Goal: Task Accomplishment & Management: Complete application form

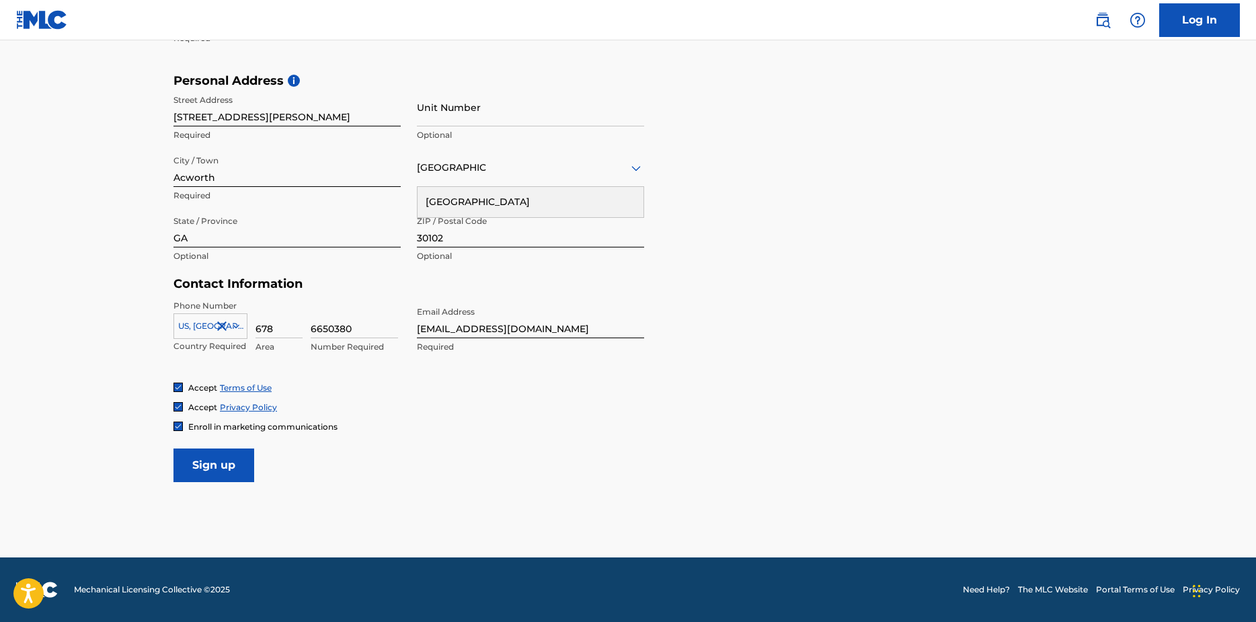
scroll to position [295, 0]
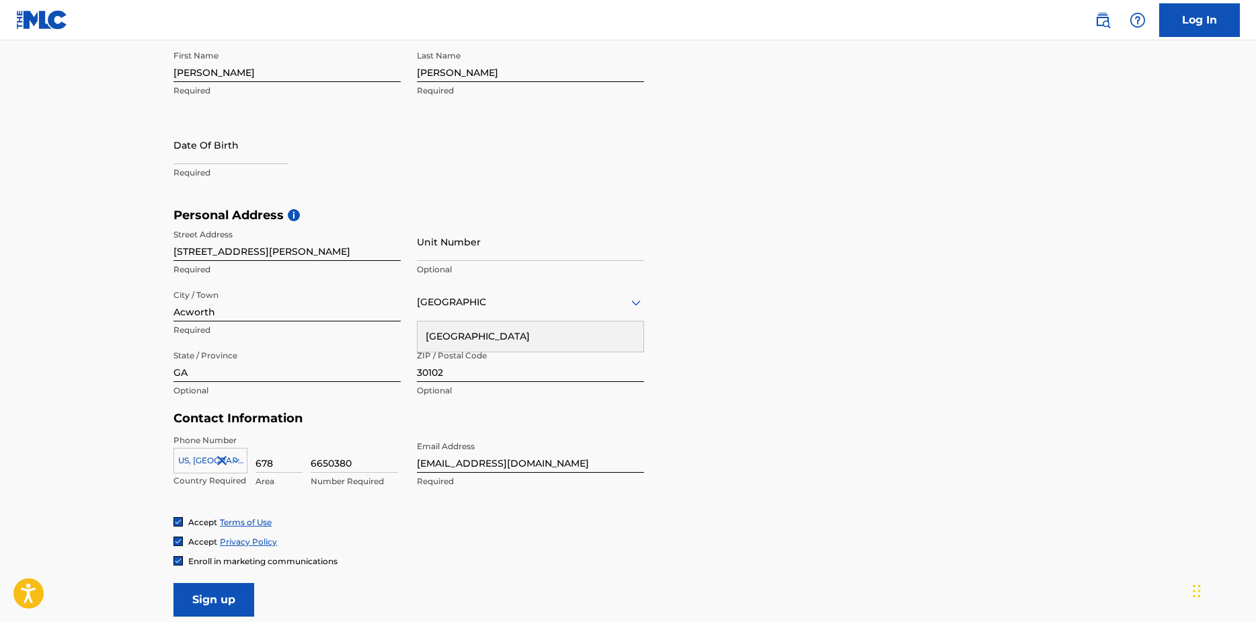
select select "8"
select select "2025"
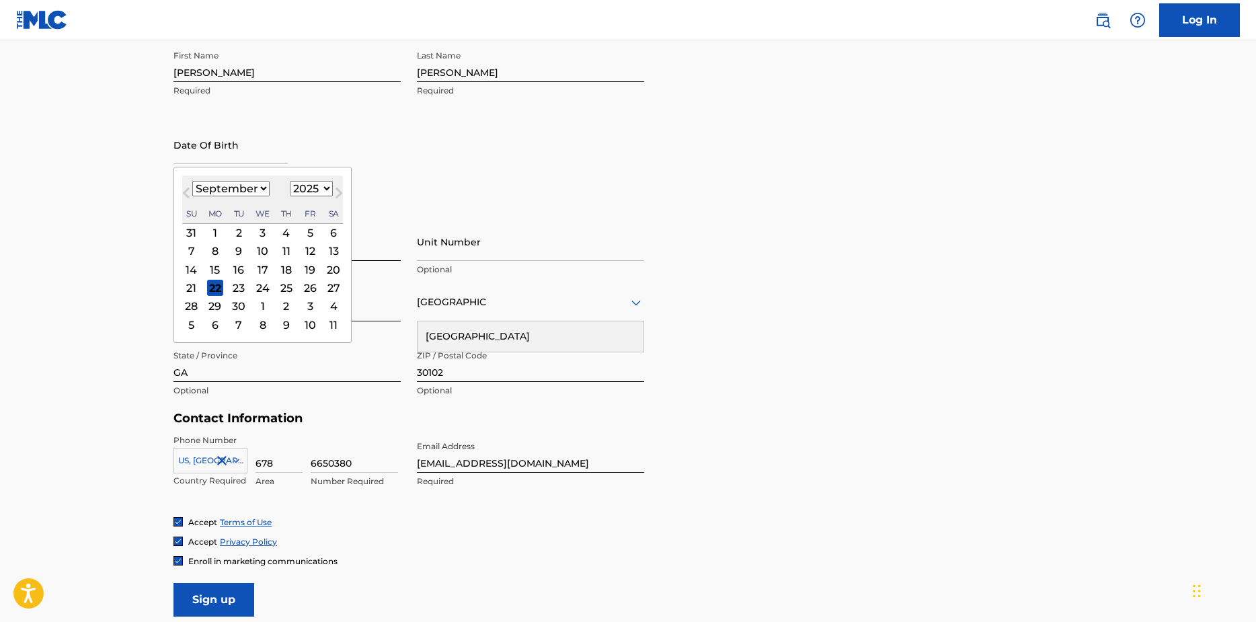
click at [250, 148] on input "text" at bounding box center [231, 145] width 114 height 38
type input "2004"
click at [288, 202] on div "September 2025 January February March April May June July August September Octo…" at bounding box center [262, 200] width 161 height 48
click at [315, 188] on select "1899 1900 1901 1902 1903 1904 1905 1906 1907 1908 1909 1910 1911 1912 1913 1914…" at bounding box center [311, 188] width 43 height 15
select select "2004"
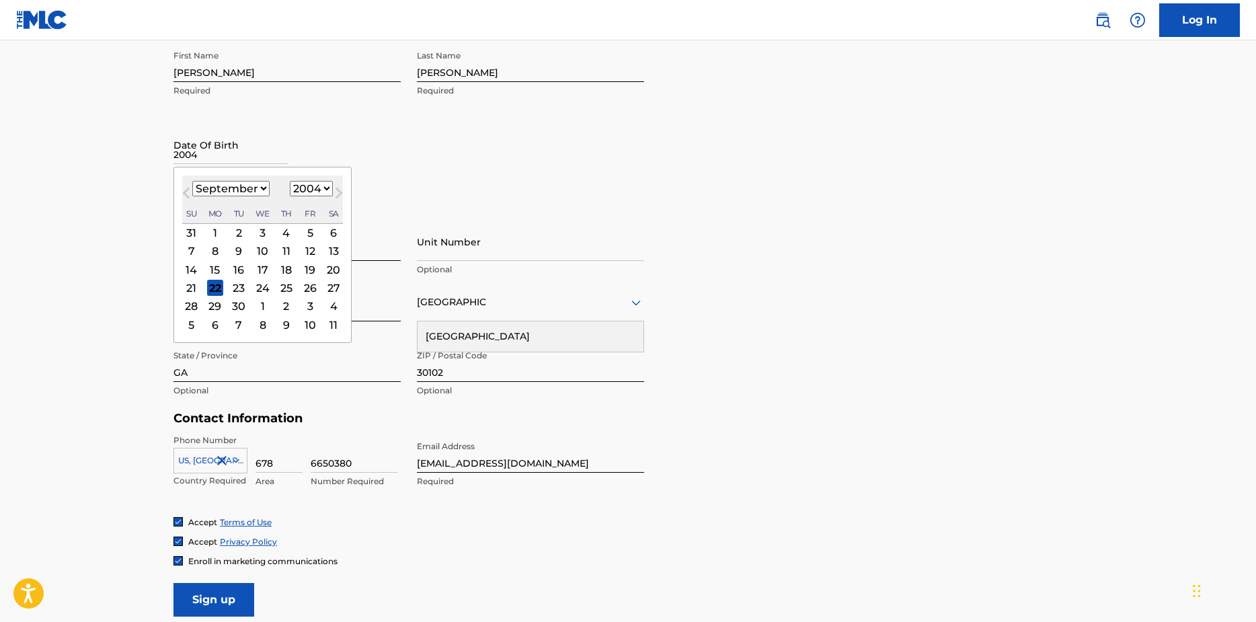
click at [290, 181] on select "1899 1900 1901 1902 1903 1904 1905 1906 1907 1908 1909 1910 1911 1912 1913 1914…" at bounding box center [311, 188] width 43 height 15
click at [243, 189] on select "January February March April May June July August September October November De…" at bounding box center [230, 188] width 77 height 15
select select "5"
click at [192, 181] on select "January February March April May June July August September October November De…" at bounding box center [230, 188] width 77 height 15
click at [266, 287] on div "23" at bounding box center [263, 288] width 16 height 16
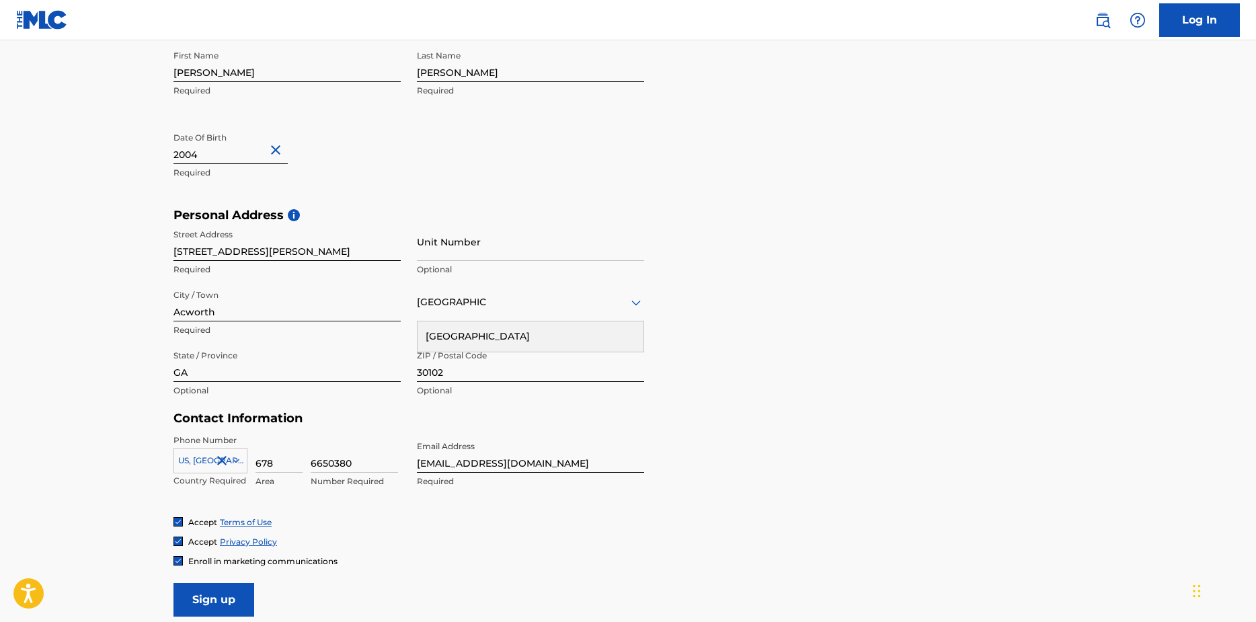
click at [463, 165] on div "First Name Loren Required Last Name Njoroge Required Date Of Birth 2004 Required" at bounding box center [409, 126] width 471 height 164
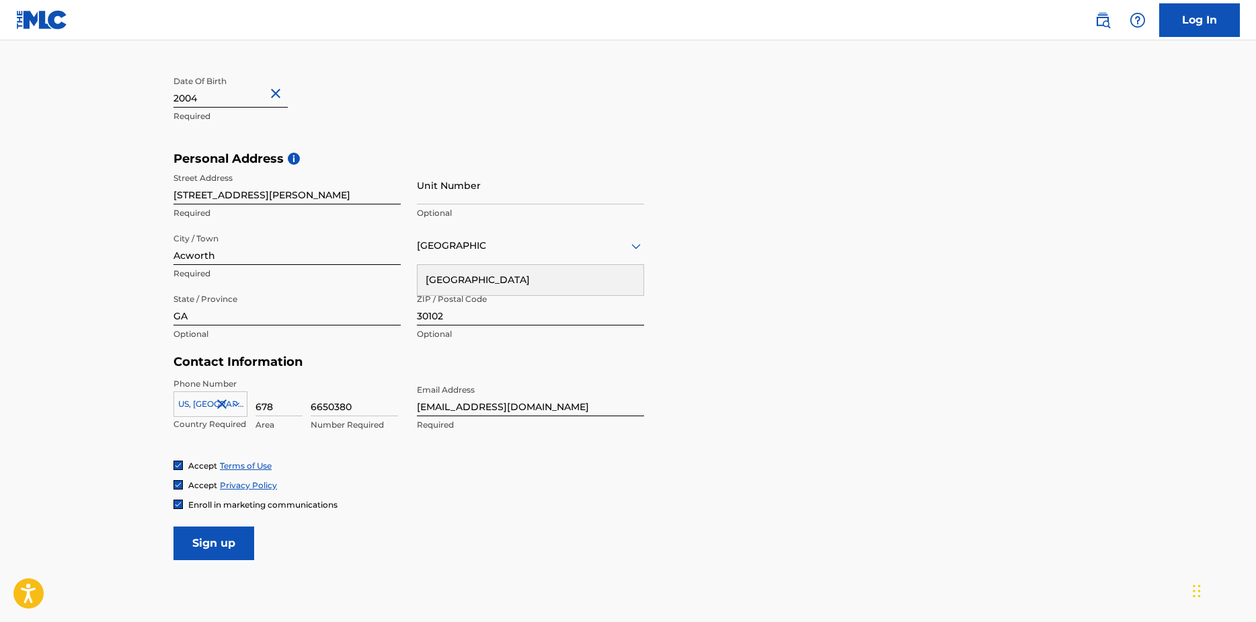
scroll to position [430, 0]
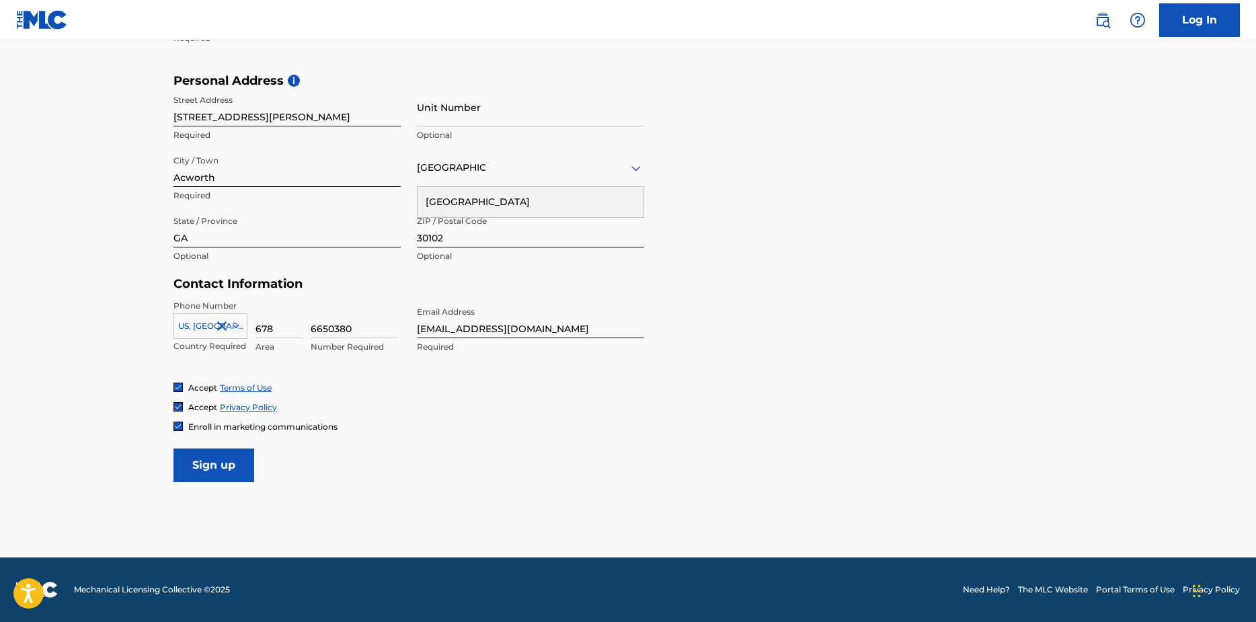
click at [678, 386] on div "Accept Terms of Use" at bounding box center [628, 387] width 909 height 11
click at [476, 199] on div "United States" at bounding box center [531, 202] width 226 height 30
click at [264, 230] on div at bounding box center [287, 228] width 227 height 17
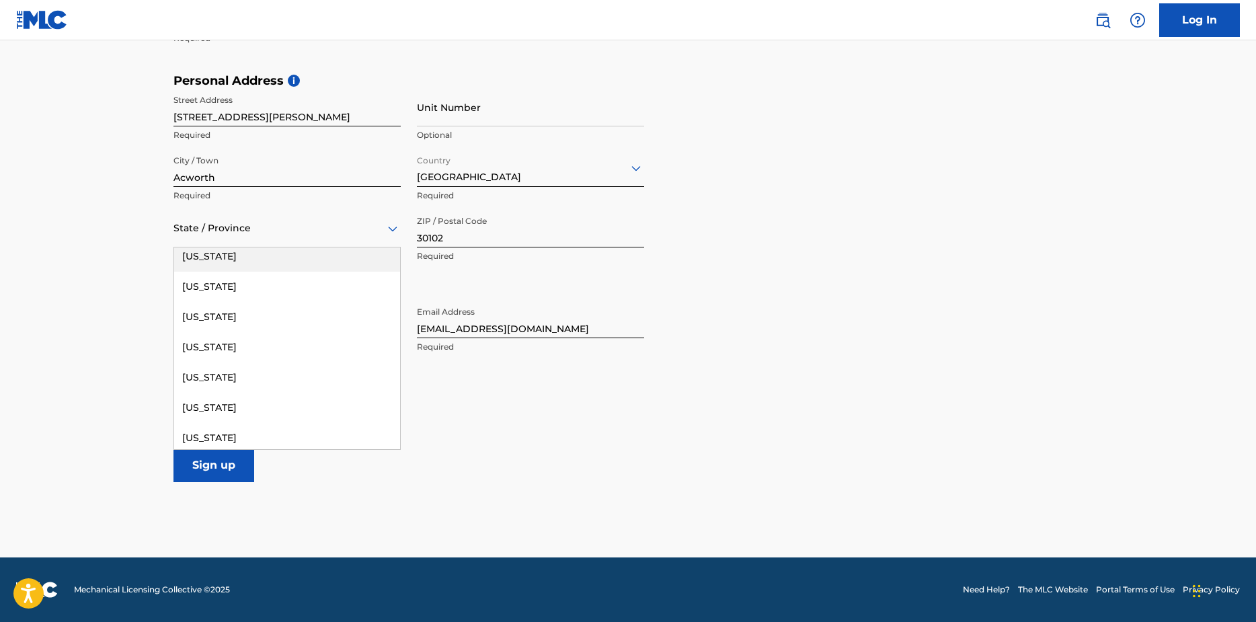
scroll to position [269, 0]
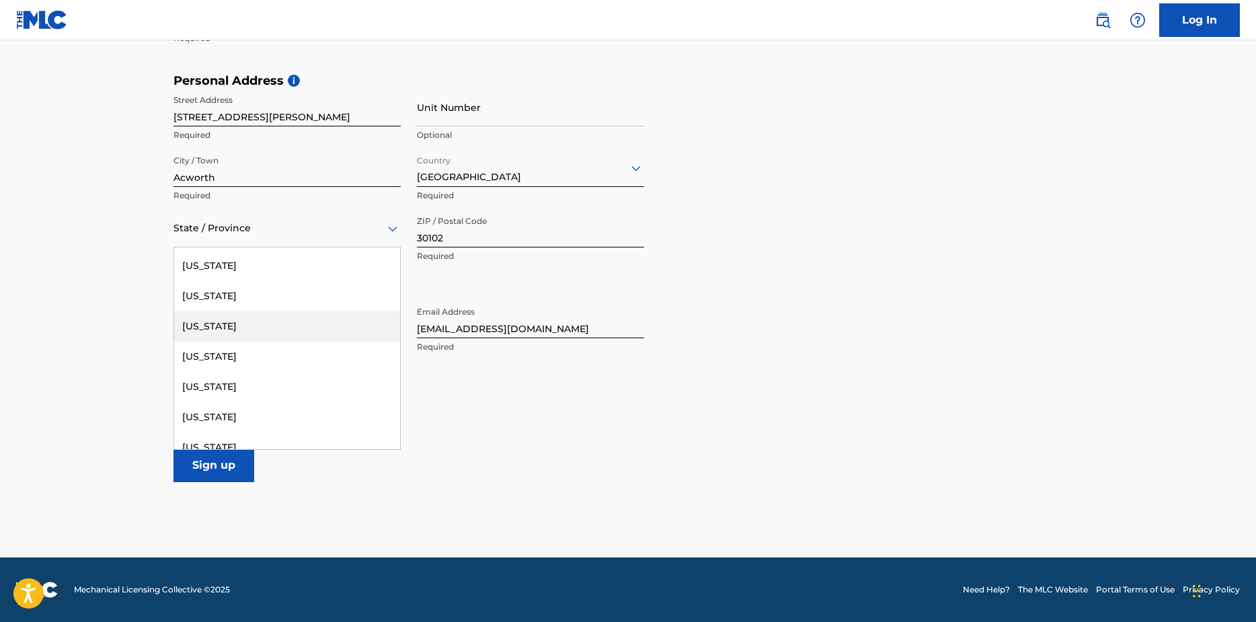
click at [211, 327] on div "Georgia" at bounding box center [287, 326] width 226 height 30
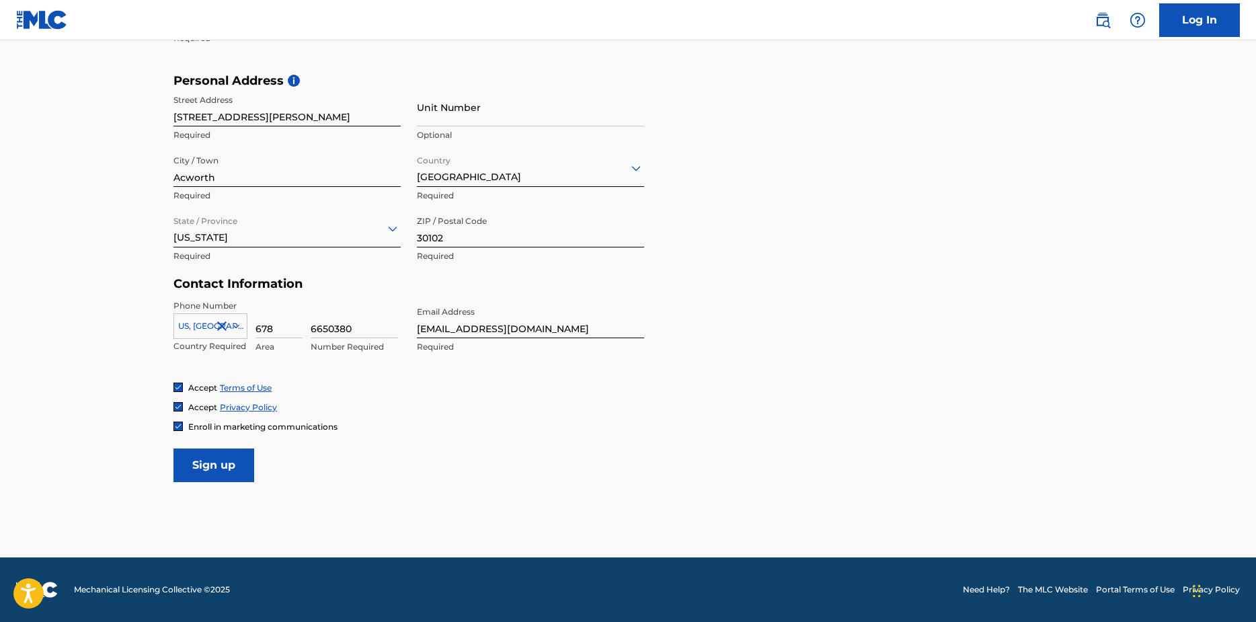
click at [665, 487] on main "The MLC uses identity verification before a user is registered to comply with K…" at bounding box center [628, 84] width 1256 height 947
click at [200, 467] on input "Sign up" at bounding box center [214, 466] width 81 height 34
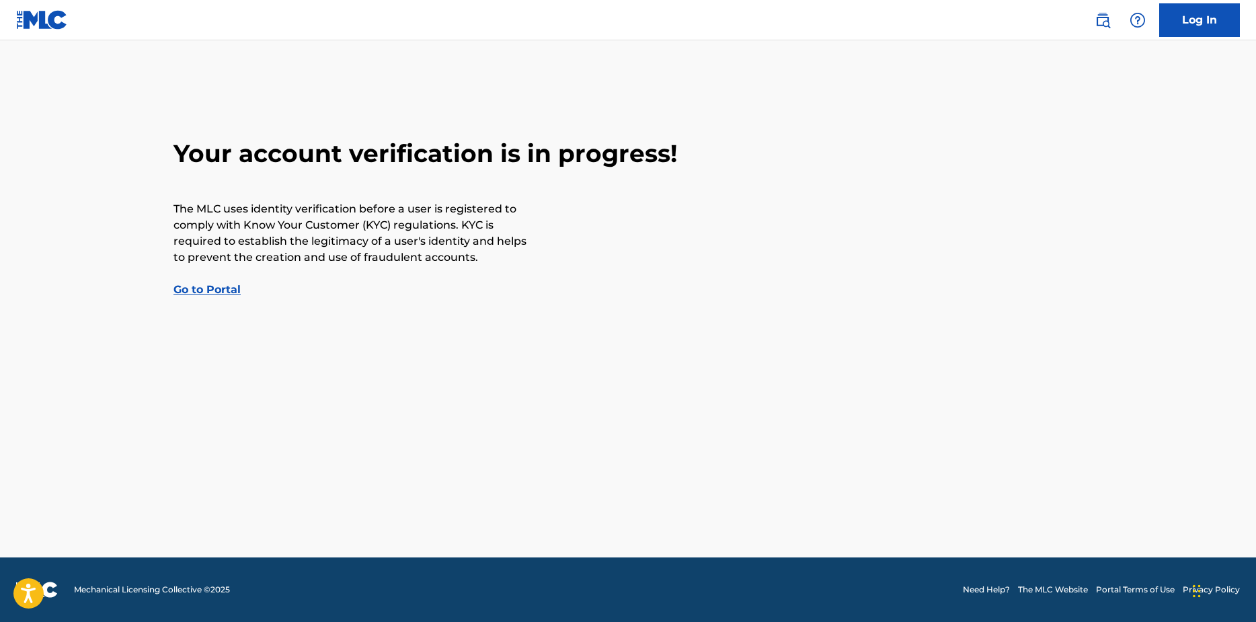
click at [207, 293] on link "Go to Portal" at bounding box center [207, 289] width 67 height 13
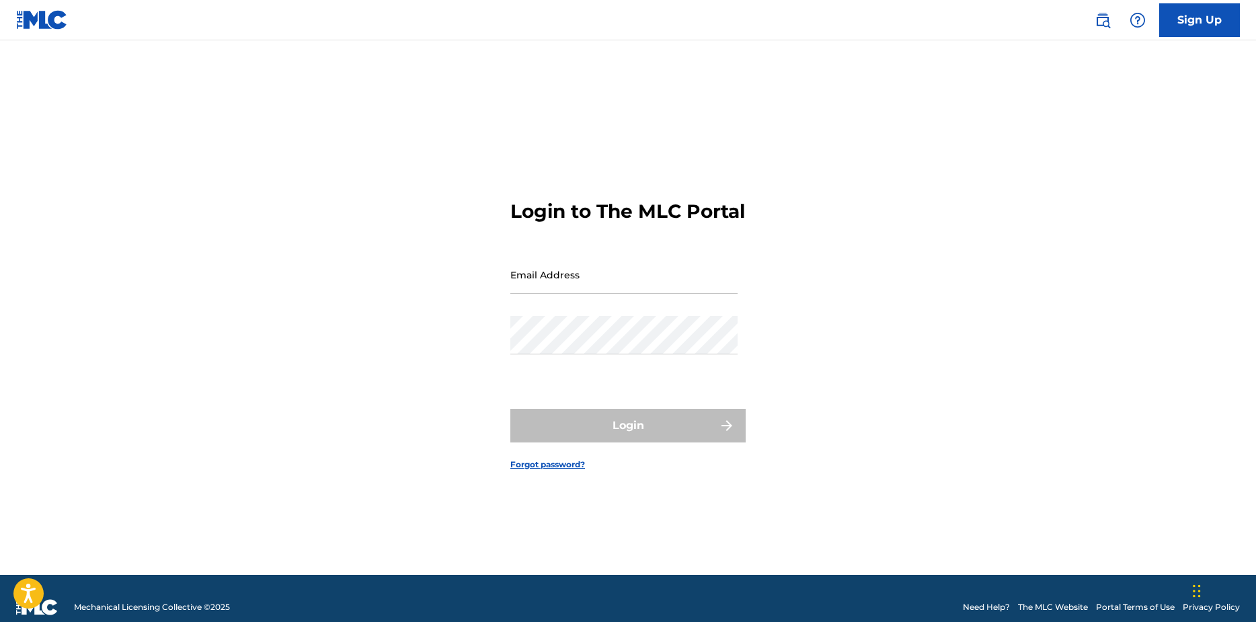
click at [896, 172] on div "Login to The MLC Portal Email Address Password Login Forgot password?" at bounding box center [628, 324] width 942 height 501
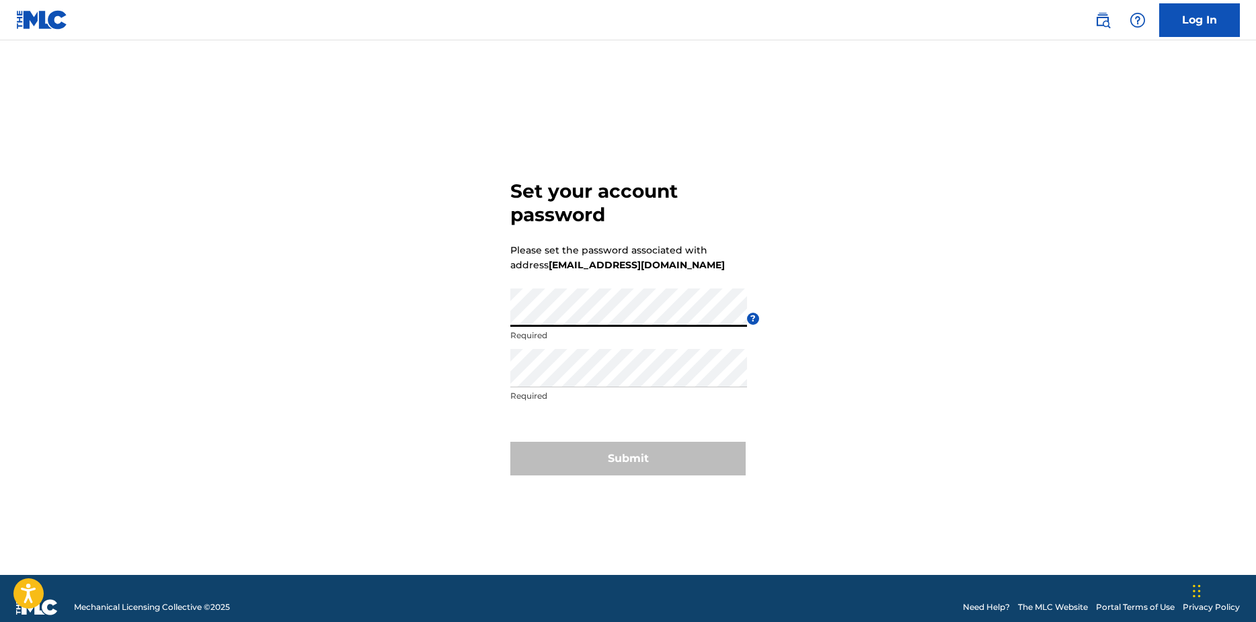
click at [441, 321] on div "Set your account password Please set the password associated with address [EMAI…" at bounding box center [628, 324] width 942 height 501
click at [791, 334] on div "Set your account password Please set the password associated with address [EMAI…" at bounding box center [628, 324] width 942 height 501
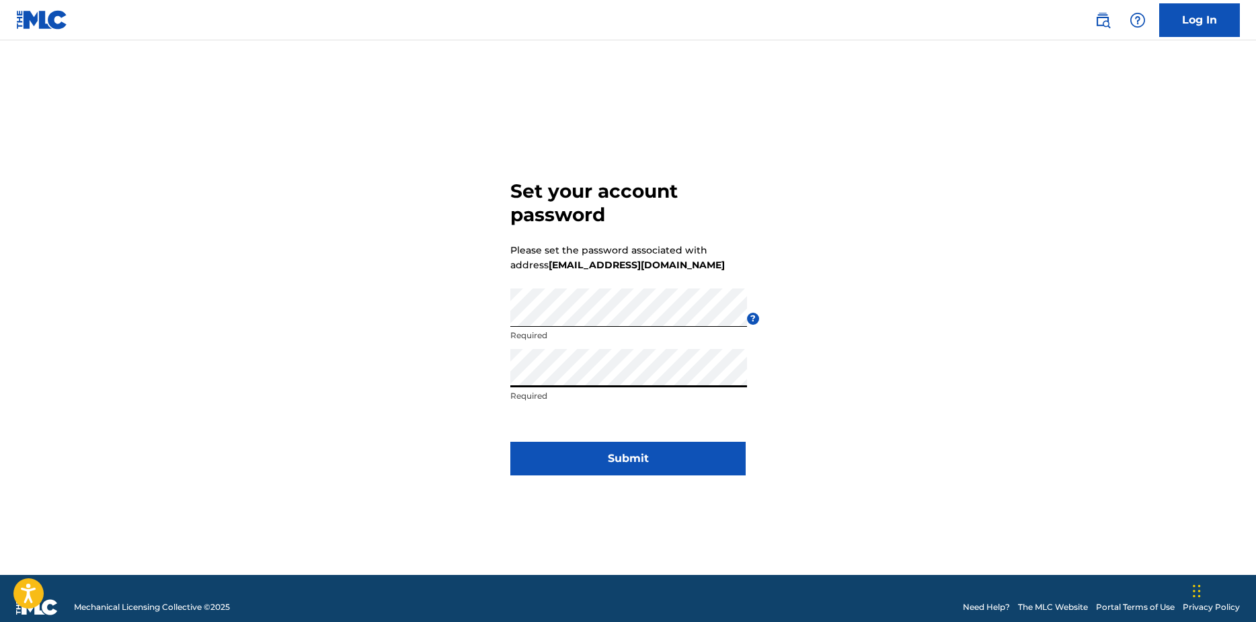
click at [659, 458] on button "Submit" at bounding box center [628, 459] width 235 height 34
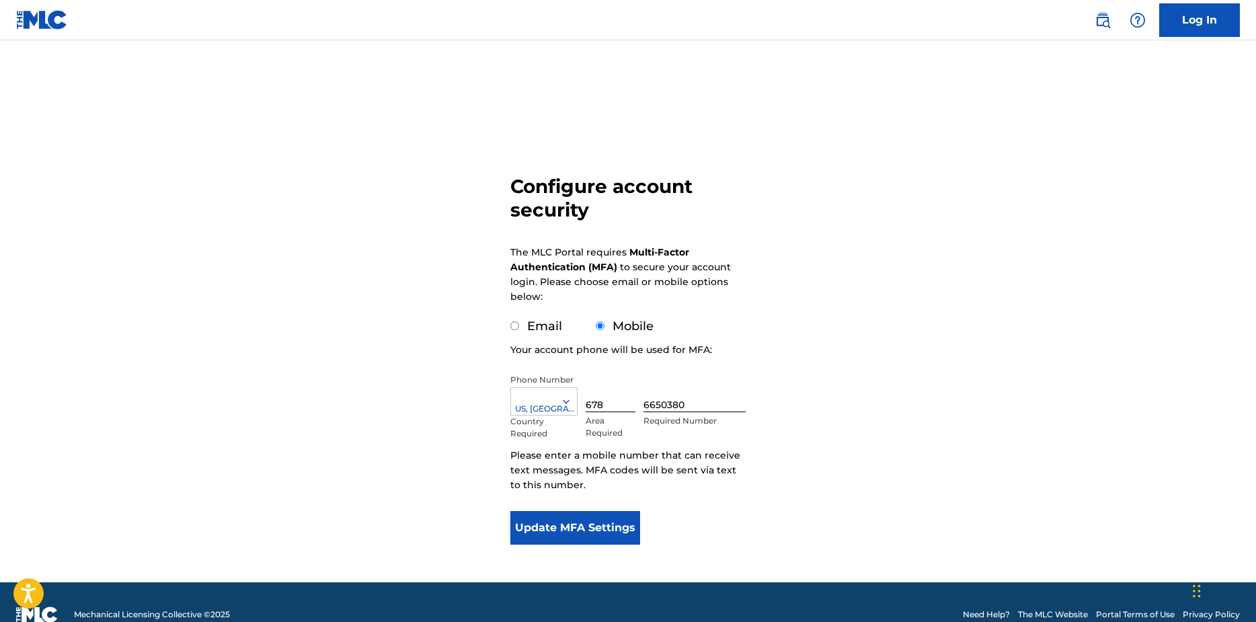
click at [570, 521] on button "Update MFA Settings" at bounding box center [576, 528] width 130 height 34
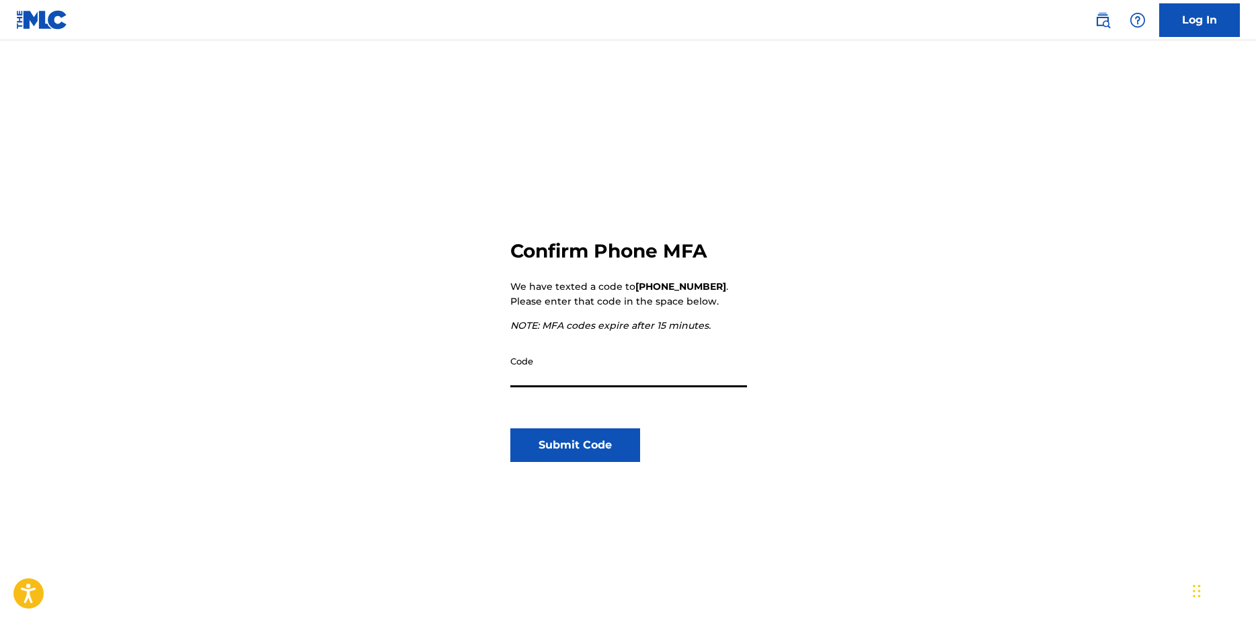
click at [585, 379] on input "Code" at bounding box center [629, 368] width 237 height 38
type input "582936"
click button "Submit Code" at bounding box center [576, 445] width 130 height 34
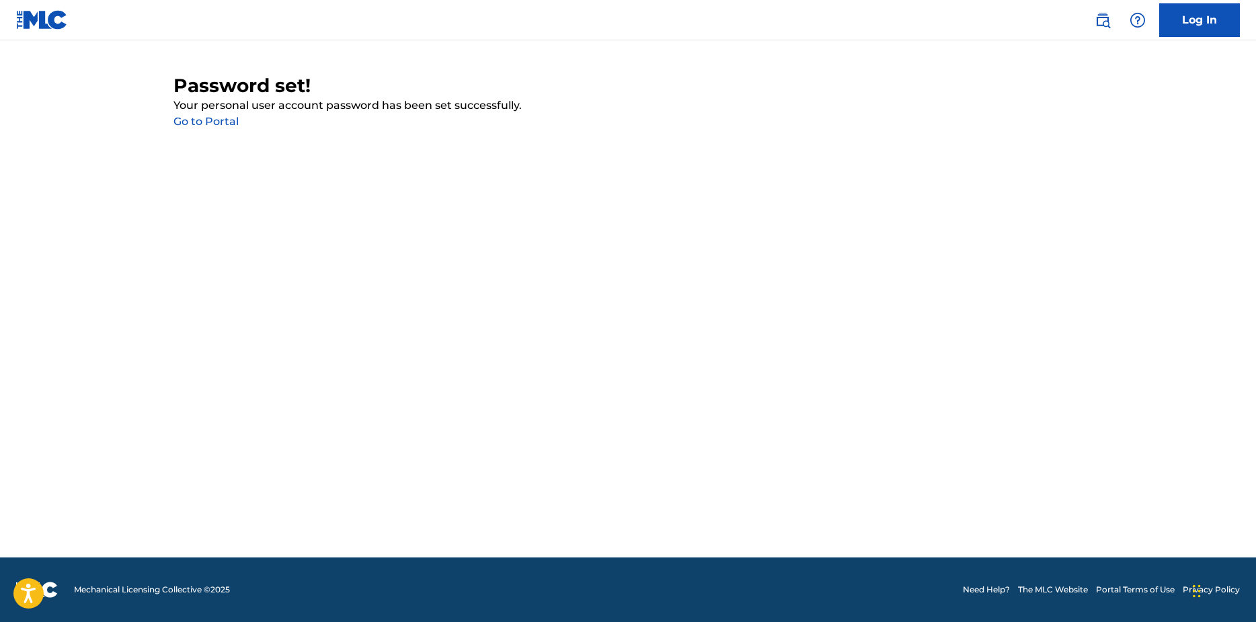
click at [202, 121] on link "Go to Portal" at bounding box center [206, 121] width 65 height 13
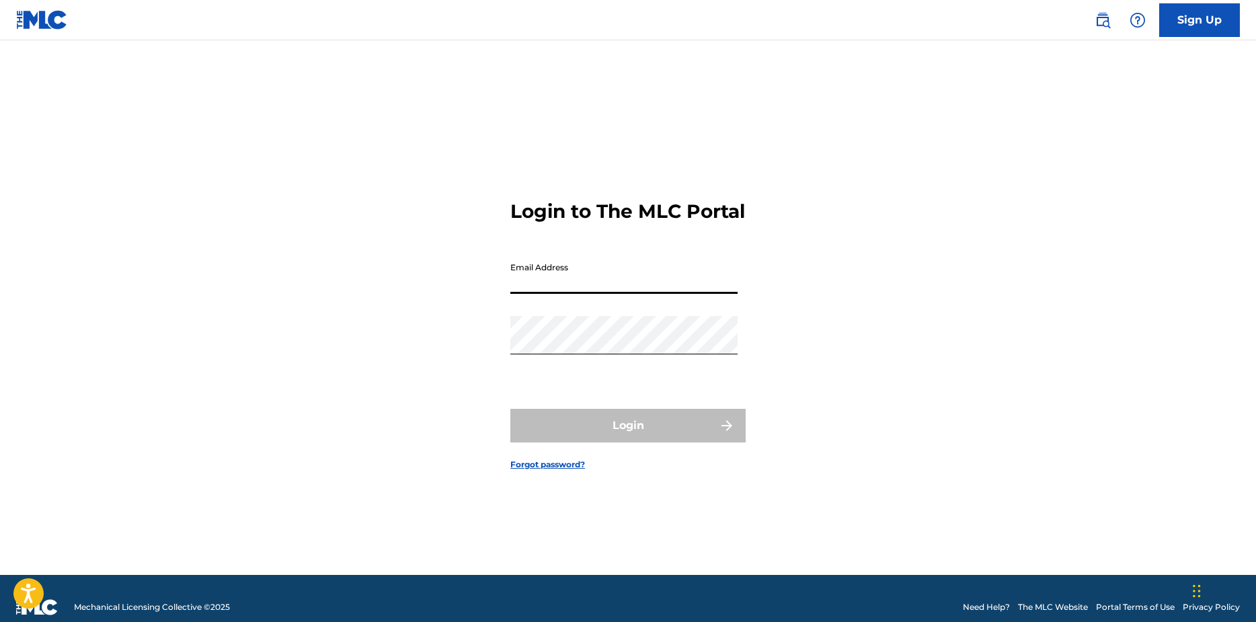
click at [585, 291] on input "Email Address" at bounding box center [624, 275] width 227 height 38
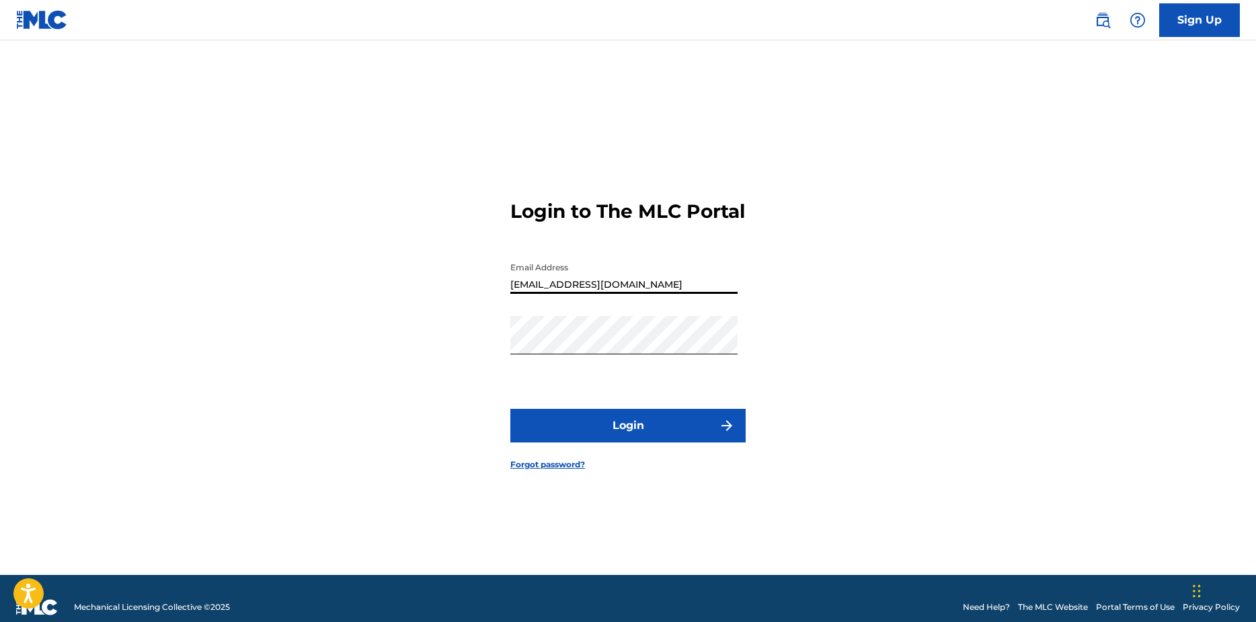
type input "[EMAIL_ADDRESS][DOMAIN_NAME]"
click at [511, 409] on button "Login" at bounding box center [628, 426] width 235 height 34
click at [447, 369] on div "Login to The MLC Portal Email Address [EMAIL_ADDRESS][DOMAIN_NAME] Password Log…" at bounding box center [628, 324] width 942 height 501
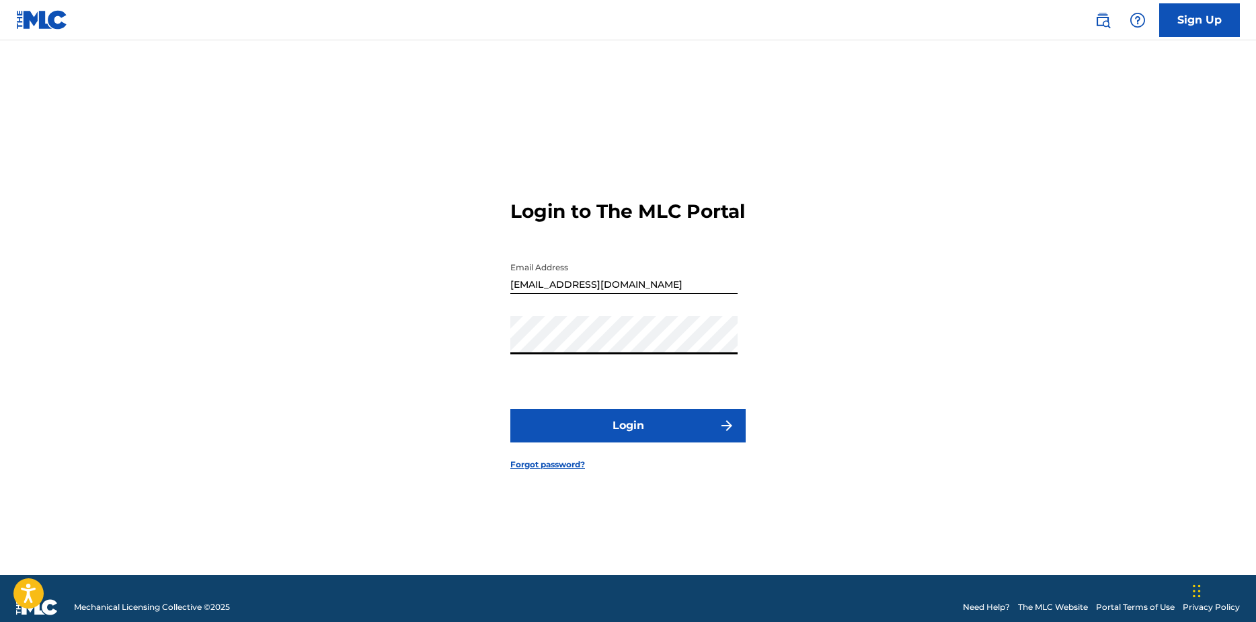
click at [785, 328] on div "Login to The MLC Portal Email Address [EMAIL_ADDRESS][DOMAIN_NAME] Password Log…" at bounding box center [628, 324] width 942 height 501
click at [609, 443] on button "Login" at bounding box center [628, 426] width 235 height 34
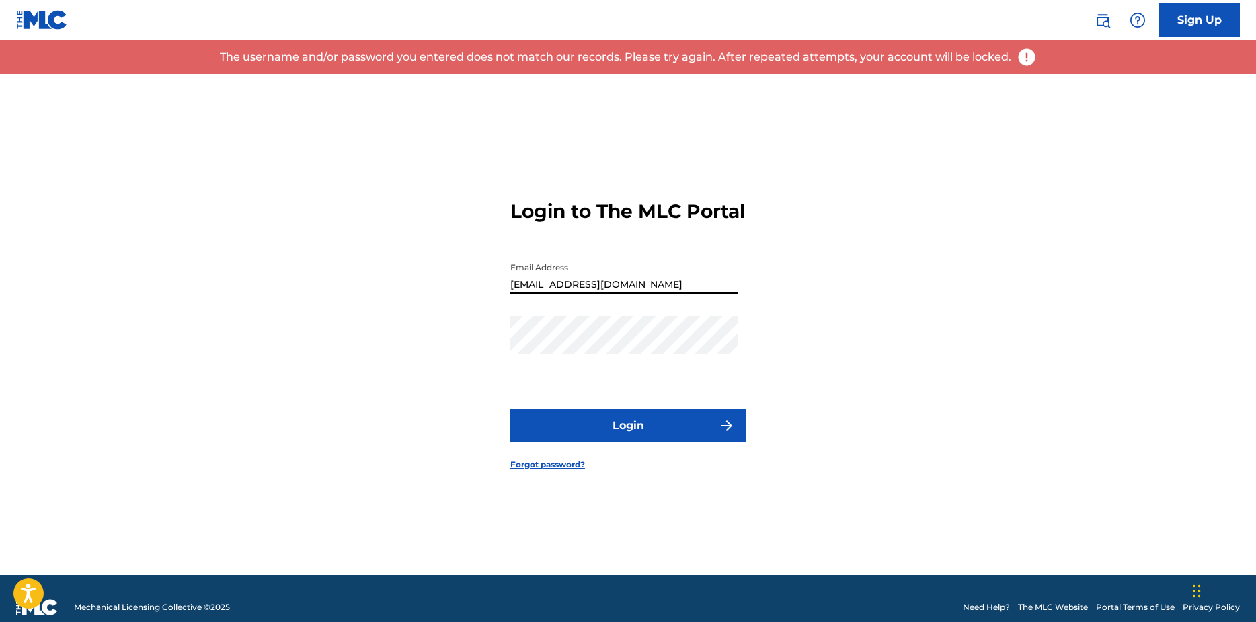
drag, startPoint x: 613, startPoint y: 303, endPoint x: 383, endPoint y: 316, distance: 229.7
click at [383, 316] on div "Login to The MLC Portal Email Address [EMAIL_ADDRESS][DOMAIN_NAME] Password Log…" at bounding box center [628, 324] width 942 height 501
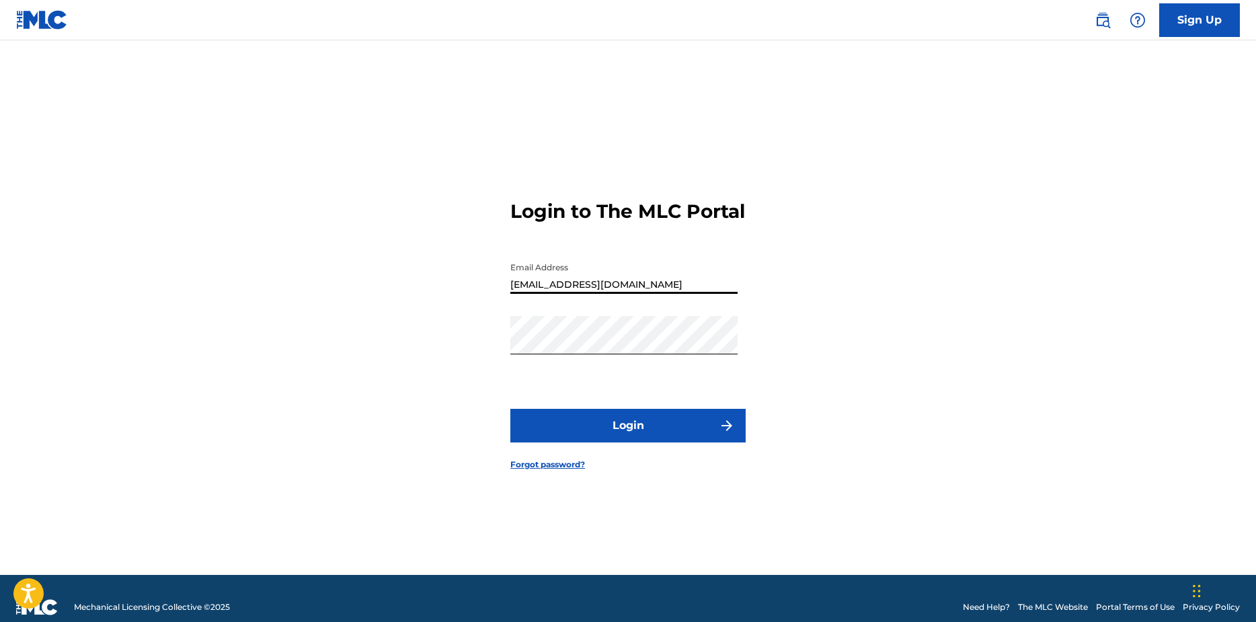
type input "[EMAIL_ADDRESS][DOMAIN_NAME]"
click at [578, 430] on button "Login" at bounding box center [628, 426] width 235 height 34
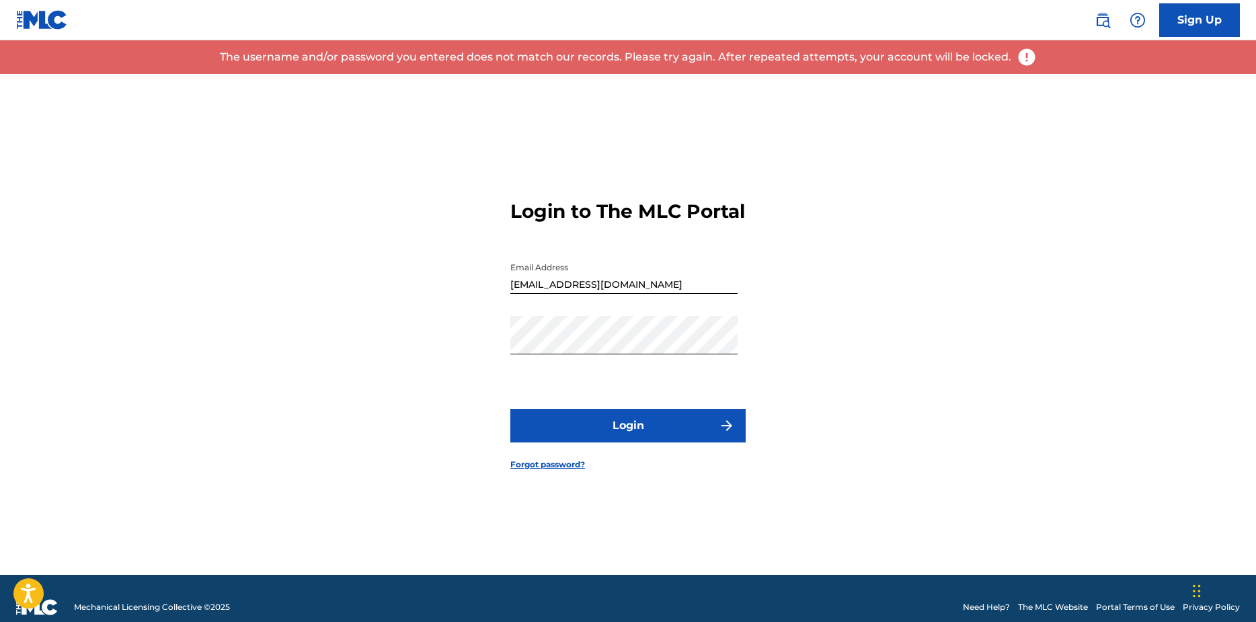
click at [388, 359] on div "Login to The MLC Portal Email Address [EMAIL_ADDRESS][DOMAIN_NAME] Password Log…" at bounding box center [628, 324] width 942 height 501
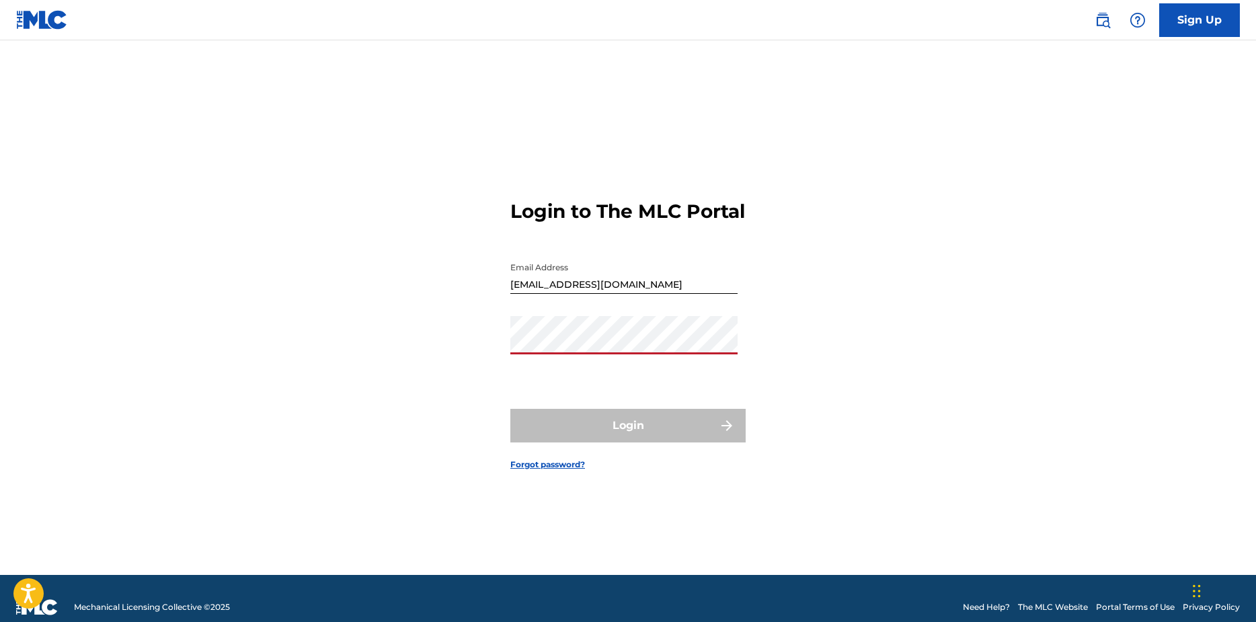
click at [530, 471] on link "Forgot password?" at bounding box center [548, 465] width 75 height 12
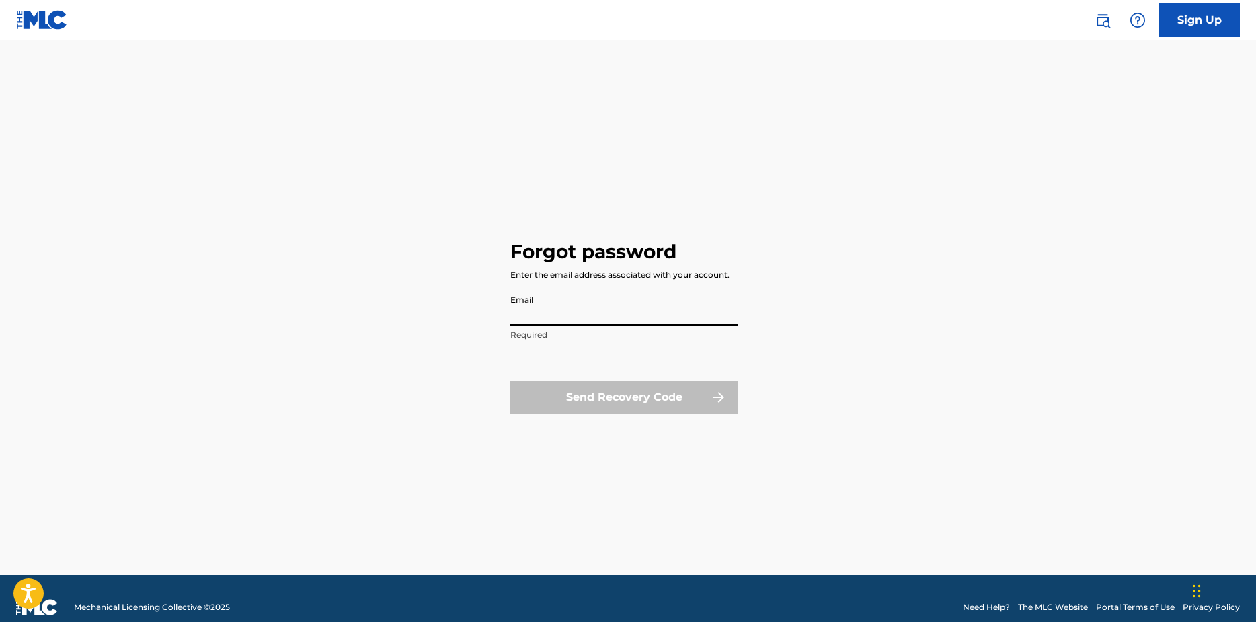
click at [576, 303] on input "Email" at bounding box center [624, 307] width 227 height 38
type input "[EMAIL_ADDRESS][DOMAIN_NAME]"
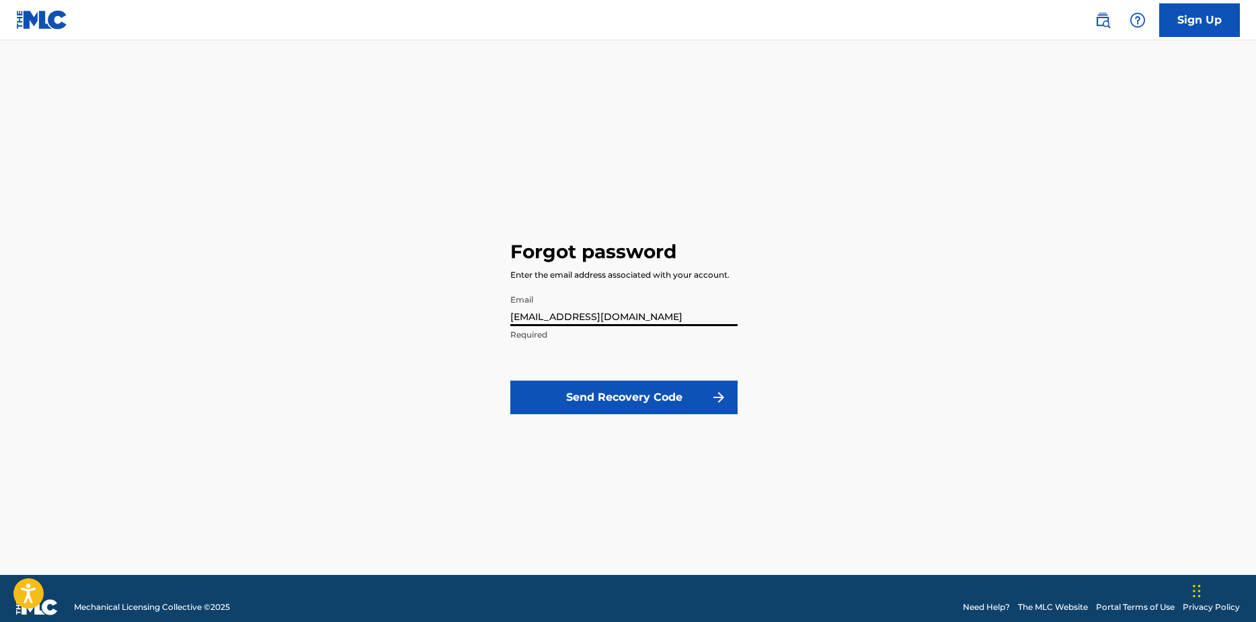
click button "Send Recovery Code" at bounding box center [624, 398] width 227 height 34
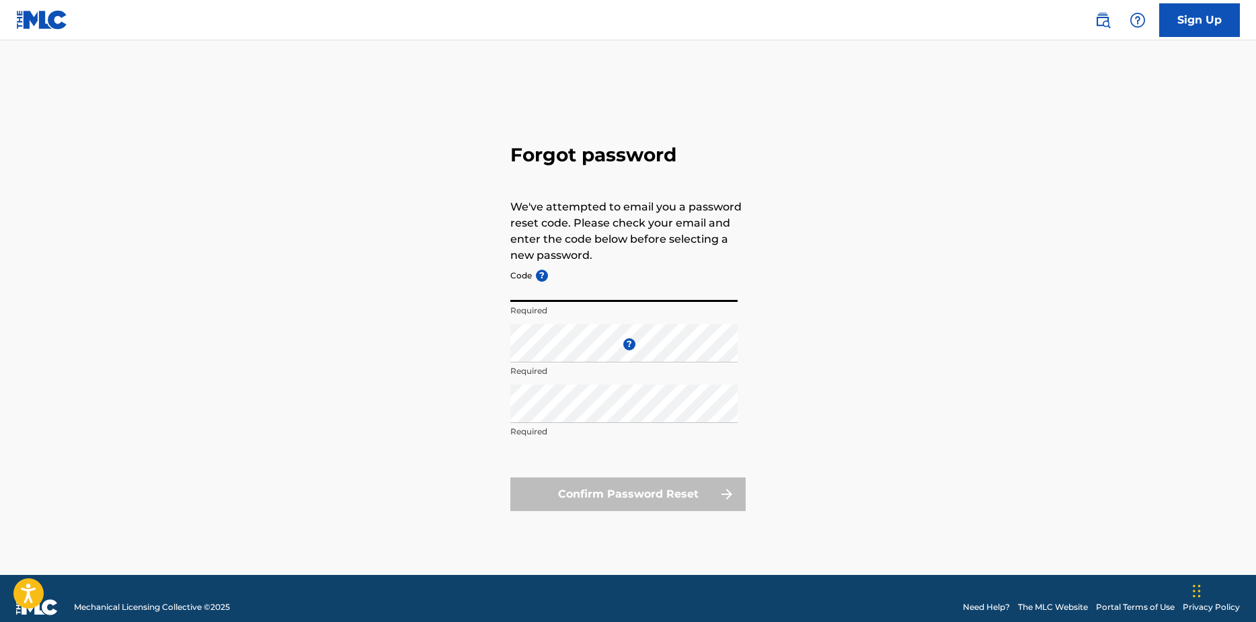
click at [552, 292] on input "Code ?" at bounding box center [624, 283] width 227 height 38
click at [568, 289] on input "Code ?" at bounding box center [624, 283] width 227 height 38
paste input "FP_891b601fab0f2ff2a9db4ca6adf5"
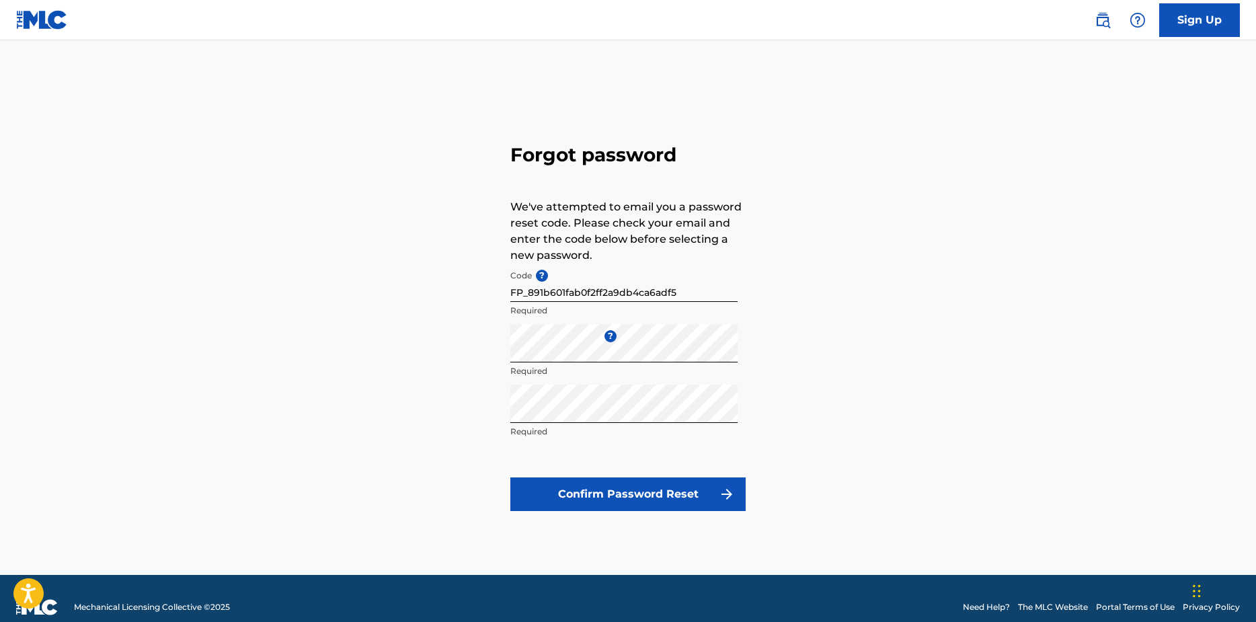
click at [656, 488] on button "Confirm Password Reset" at bounding box center [628, 495] width 235 height 34
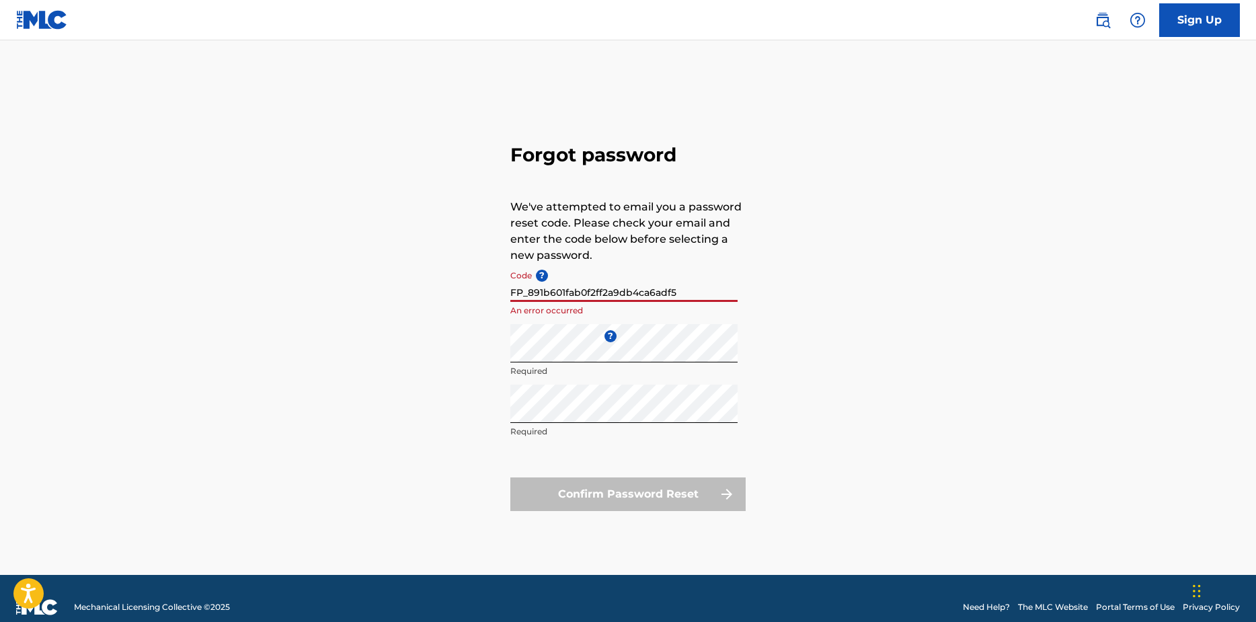
drag, startPoint x: 692, startPoint y: 296, endPoint x: 652, endPoint y: 304, distance: 41.2
click at [691, 296] on input "FP_891b601fab0f2ff2a9db4ca6adf5" at bounding box center [624, 283] width 227 height 38
click at [512, 287] on input "FP_891b601fab0f2ff2a9db4ca6adf5" at bounding box center [624, 283] width 227 height 38
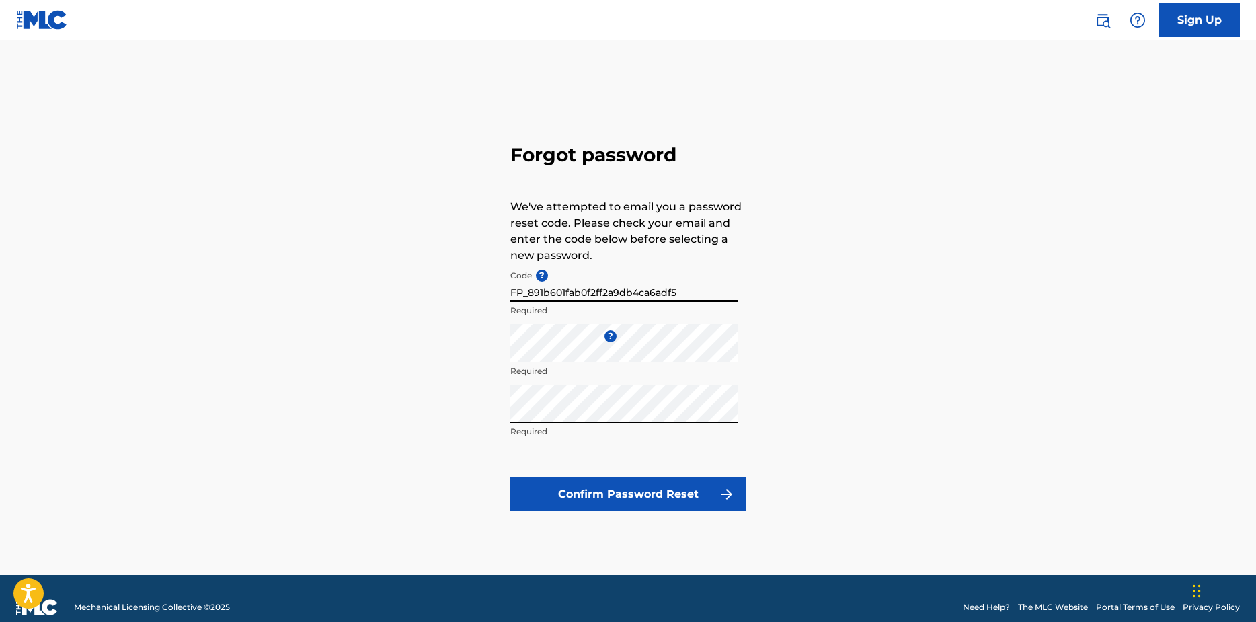
type input "FP_891b601fab0f2ff2a9db4ca6adf5"
click at [581, 488] on button "Confirm Password Reset" at bounding box center [628, 495] width 235 height 34
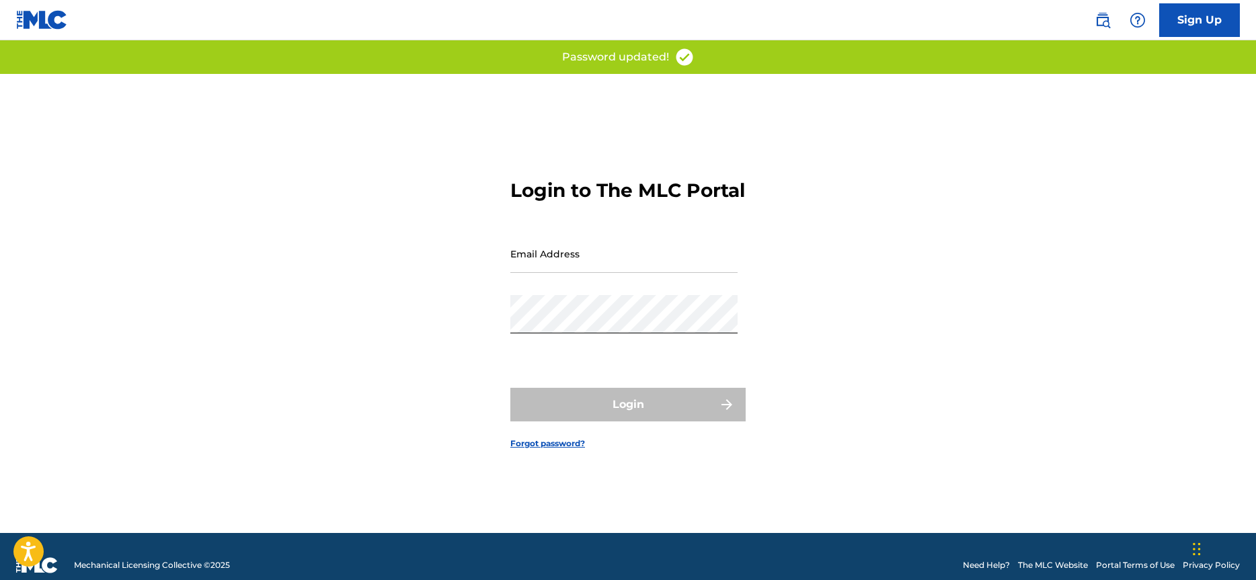
type input "FP_891b601fab0f2ff2a9db4ca6adf5"
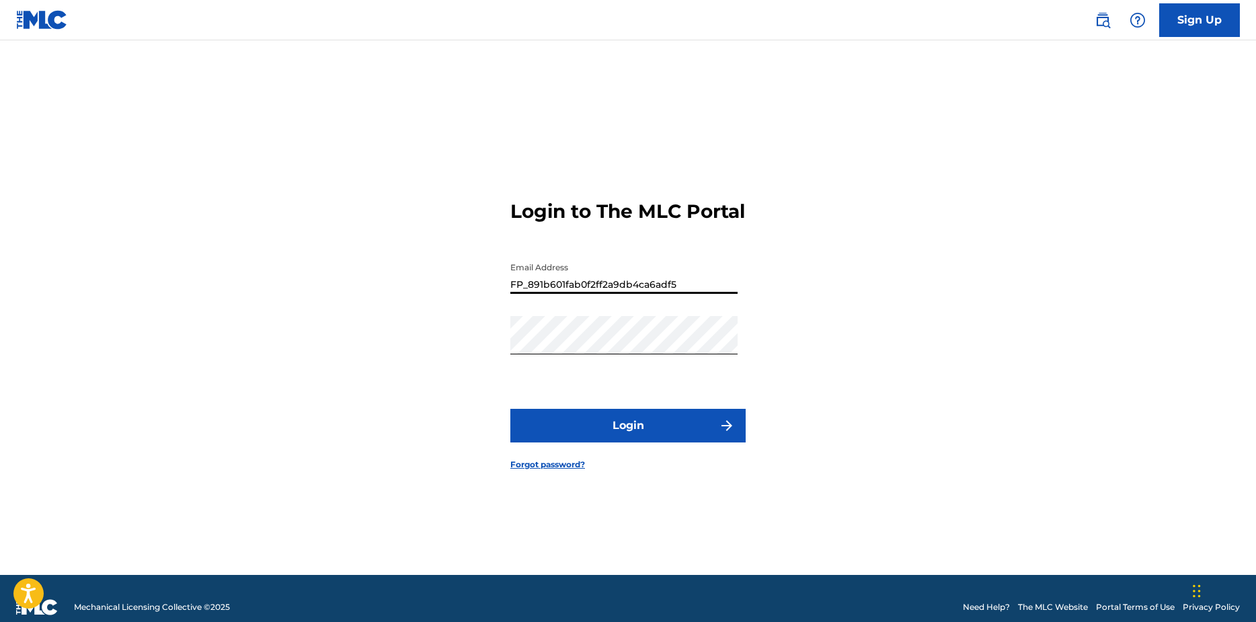
drag, startPoint x: 685, startPoint y: 301, endPoint x: 351, endPoint y: 307, distance: 334.4
click at [351, 307] on div "Login to The MLC Portal Email Address FP_891b601fab0f2ff2a9db4ca6adf5 Password …" at bounding box center [628, 324] width 942 height 501
type input "n"
type input "[EMAIL_ADDRESS][DOMAIN_NAME]"
click at [511, 409] on button "Login" at bounding box center [628, 426] width 235 height 34
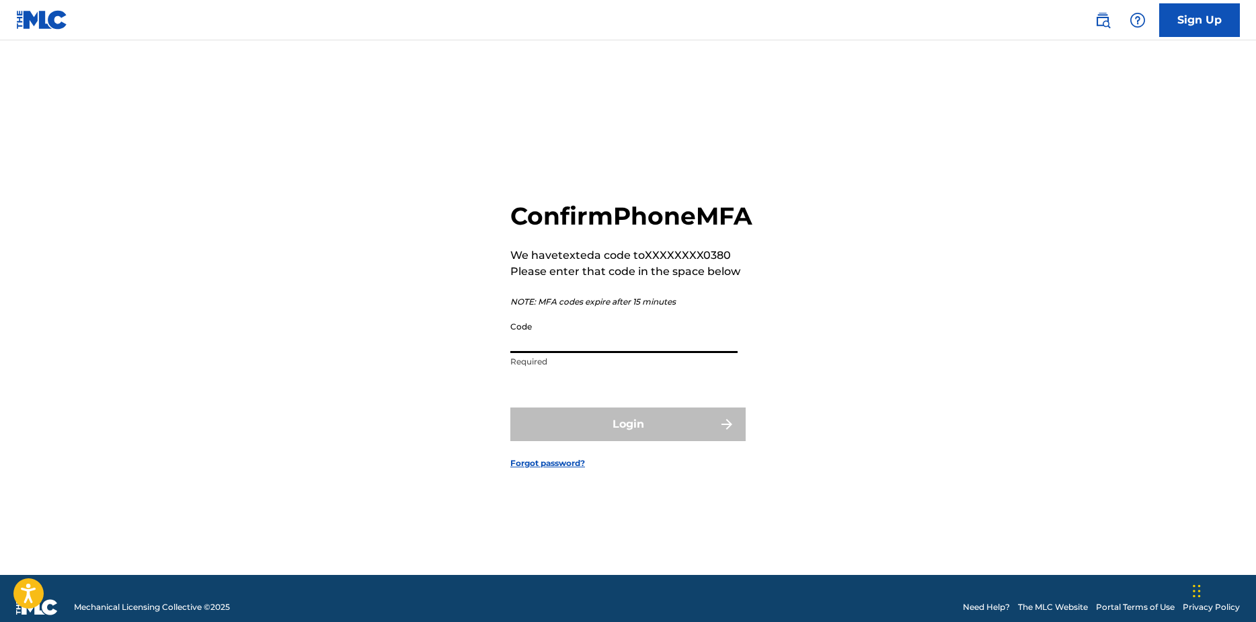
click at [555, 349] on input "Code" at bounding box center [624, 334] width 227 height 38
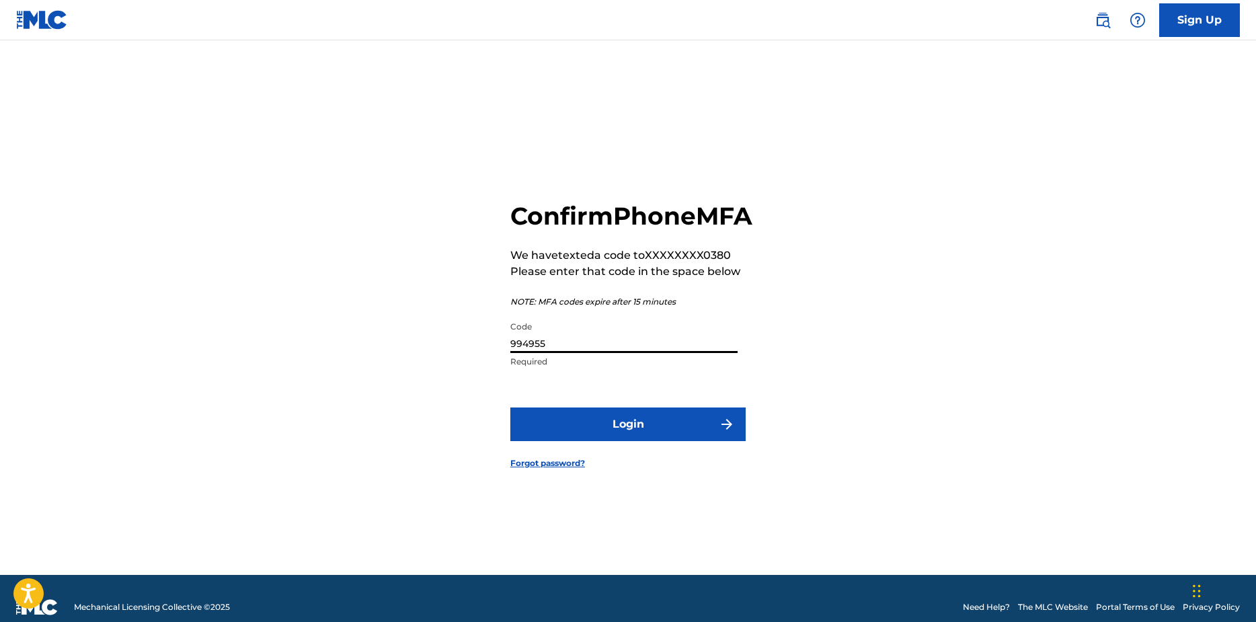
type input "994955"
click at [511, 408] on button "Login" at bounding box center [628, 425] width 235 height 34
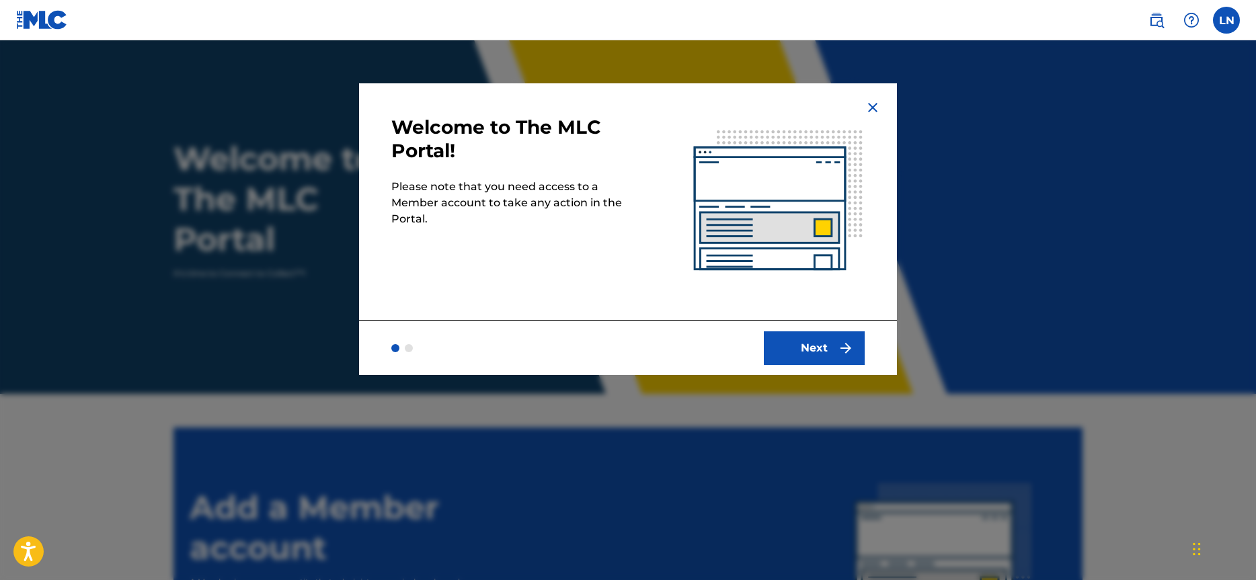
click at [804, 357] on button "Next" at bounding box center [814, 349] width 101 height 34
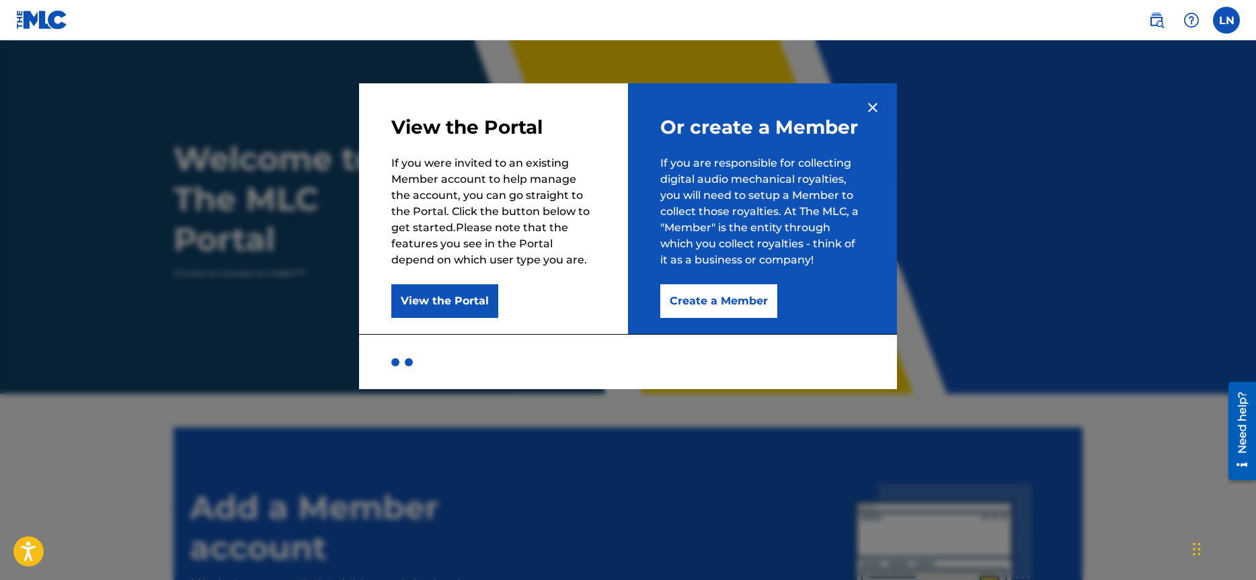
click at [875, 110] on img at bounding box center [873, 108] width 16 height 16
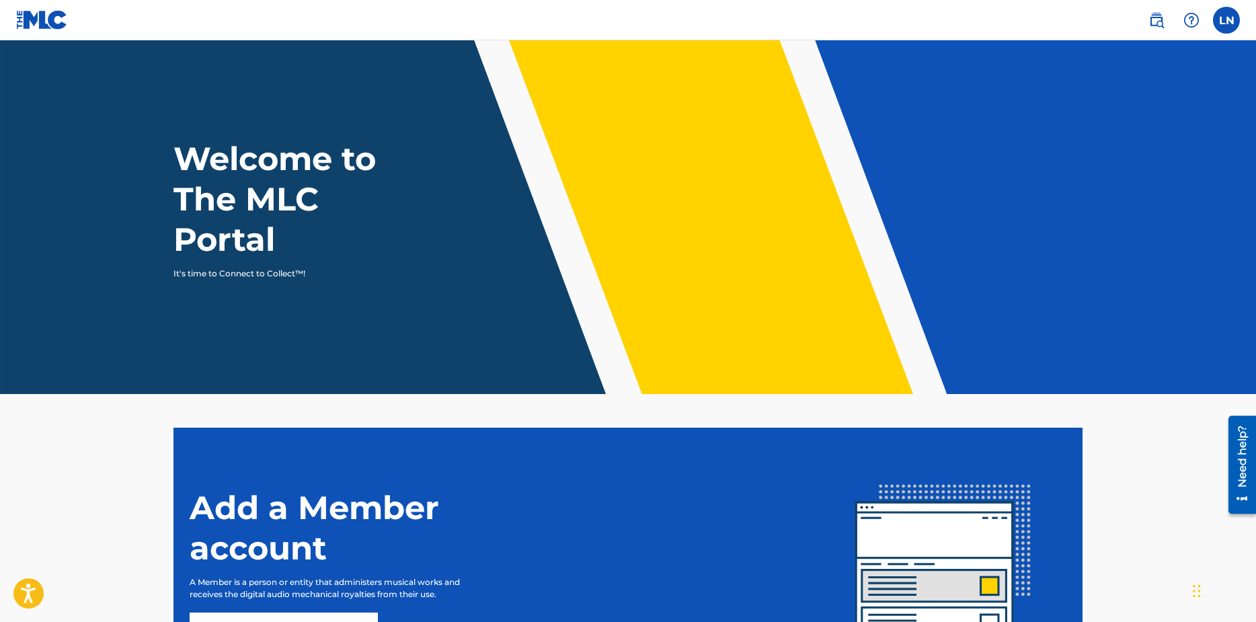
click at [1233, 21] on label at bounding box center [1226, 20] width 27 height 27
click at [1227, 20] on input "LN [PERSON_NAME] [EMAIL_ADDRESS][DOMAIN_NAME] Notification Preferences Profile …" at bounding box center [1227, 20] width 0 height 0
click at [974, 17] on nav "LN LN [PERSON_NAME] [EMAIL_ADDRESS][DOMAIN_NAME] Notification Preferences Profi…" at bounding box center [628, 20] width 1256 height 40
click at [222, 213] on h1 "Welcome to The MLC Portal" at bounding box center [300, 199] width 252 height 121
click at [1236, 19] on label at bounding box center [1226, 20] width 27 height 27
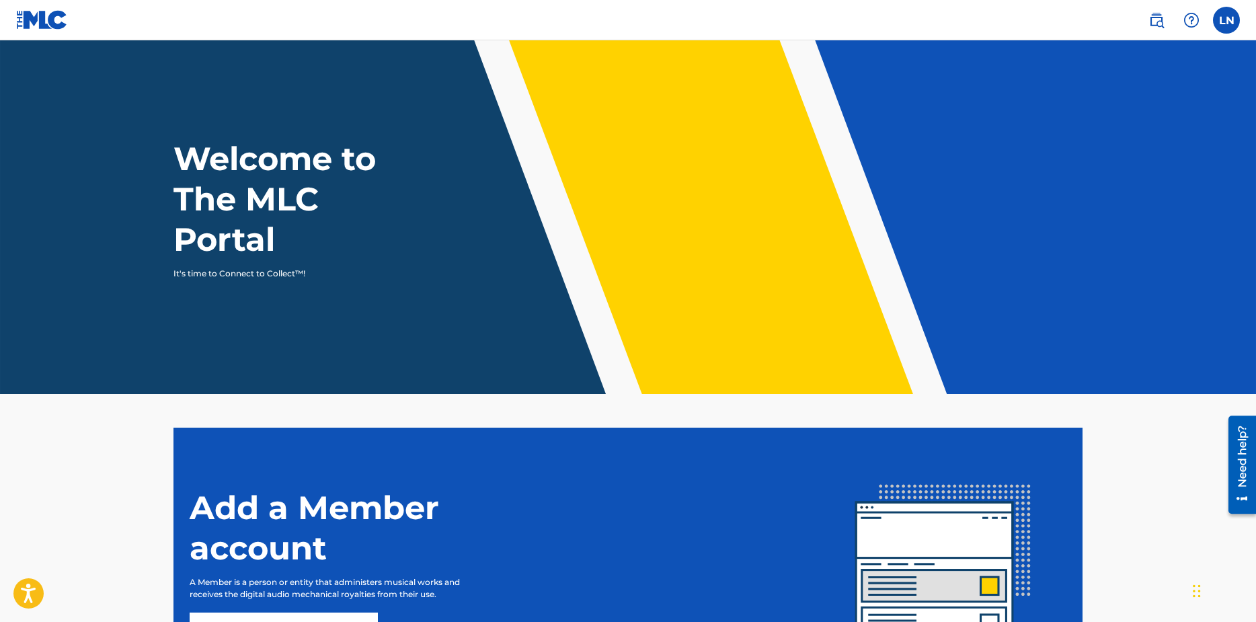
click at [1227, 20] on input "LN [PERSON_NAME] [EMAIL_ADDRESS][DOMAIN_NAME] Notification Preferences Profile …" at bounding box center [1227, 20] width 0 height 0
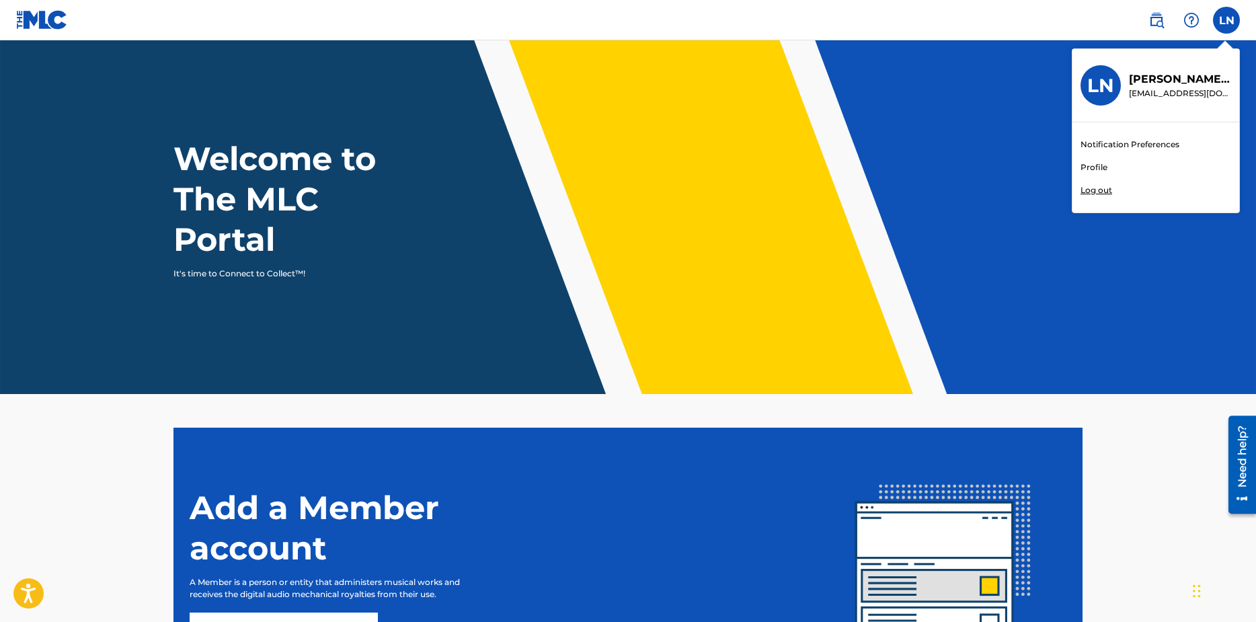
click at [1106, 192] on p "Log out" at bounding box center [1097, 190] width 32 height 12
click at [1227, 20] on input "LN [PERSON_NAME] [EMAIL_ADDRESS][DOMAIN_NAME] Notification Preferences Profile …" at bounding box center [1227, 20] width 0 height 0
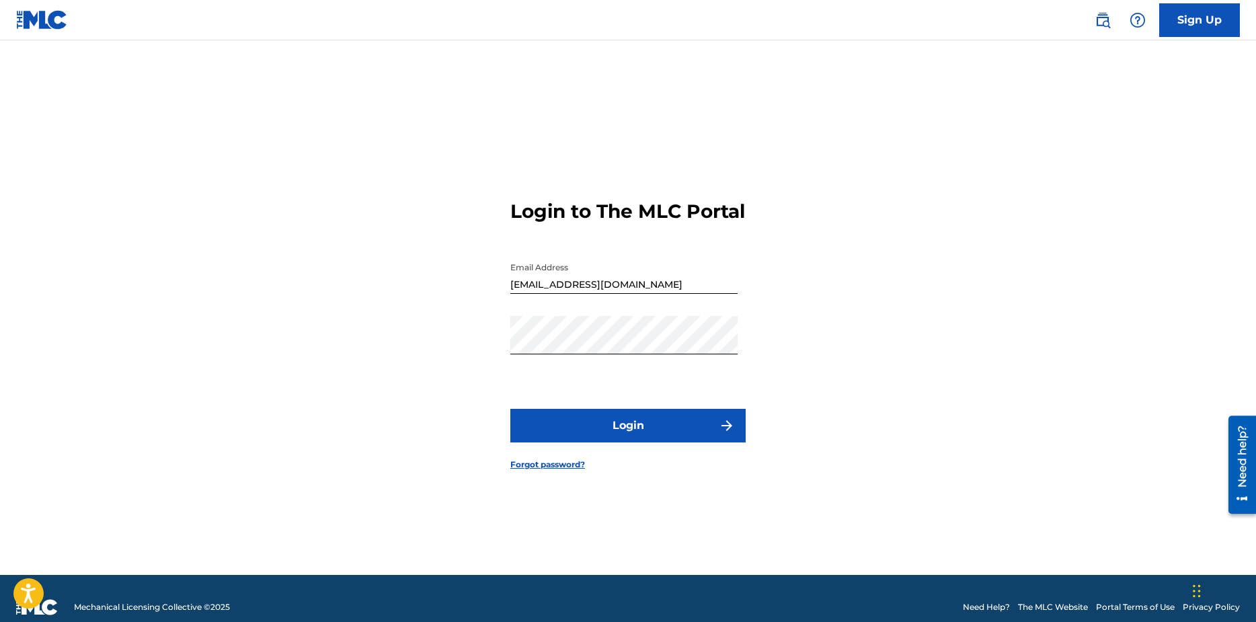
click at [38, 12] on img at bounding box center [42, 20] width 52 height 20
click at [39, 12] on img at bounding box center [42, 20] width 52 height 20
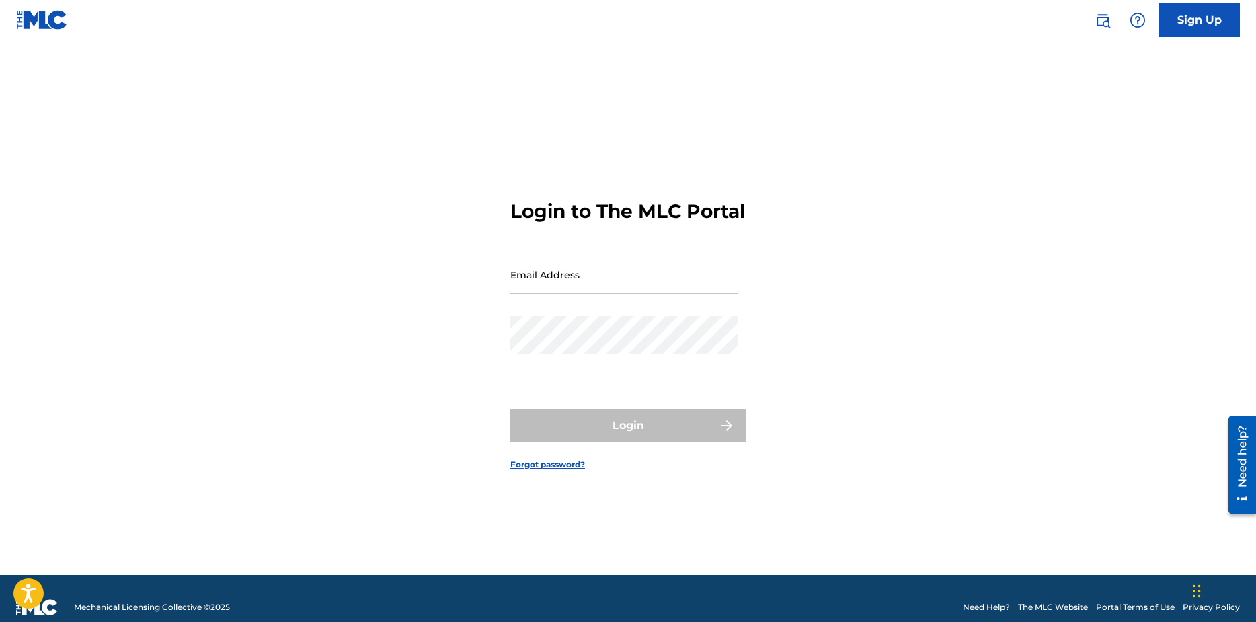
type input "[EMAIL_ADDRESS][DOMAIN_NAME]"
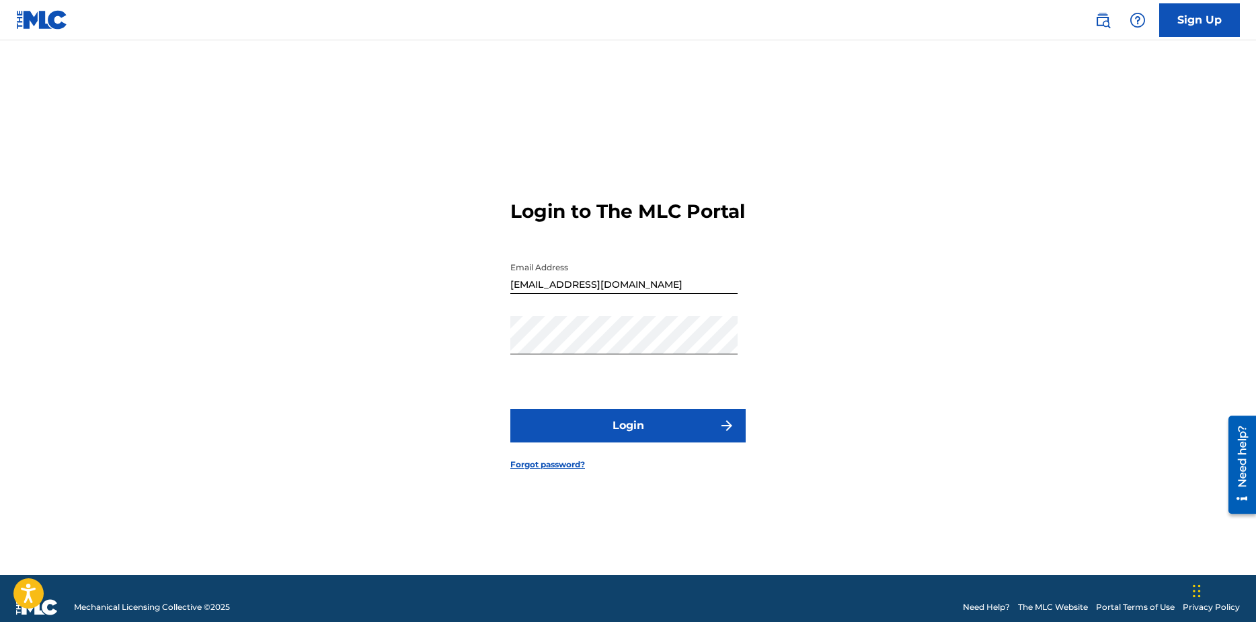
click at [51, 15] on img at bounding box center [42, 20] width 52 height 20
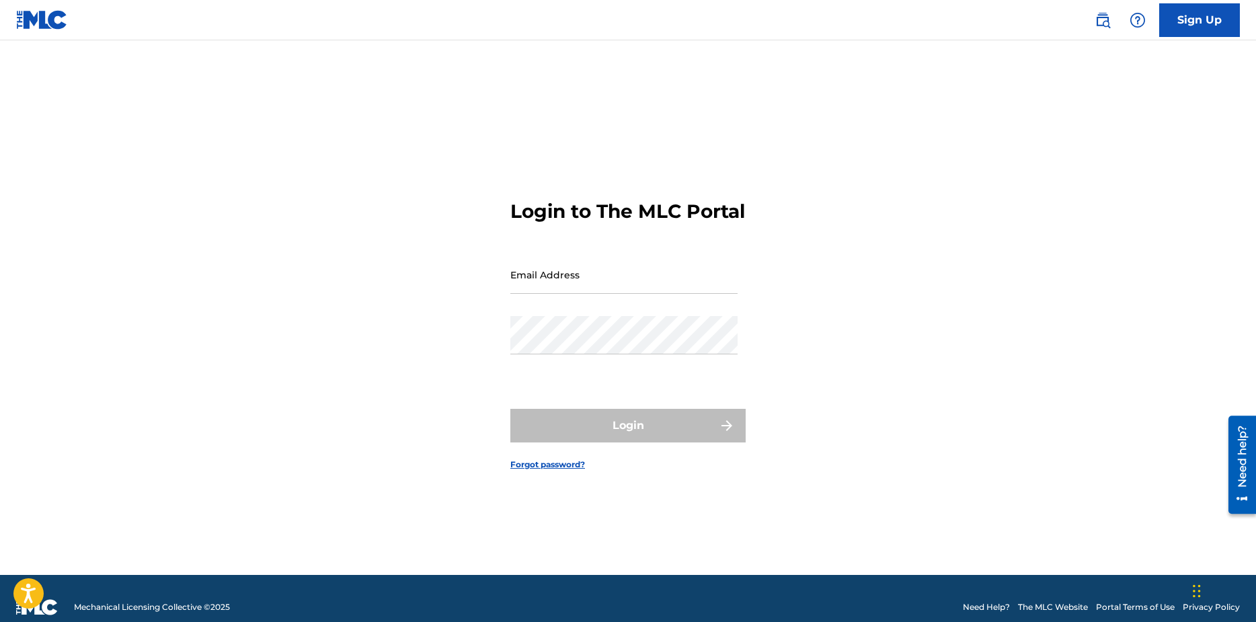
type input "[EMAIL_ADDRESS][DOMAIN_NAME]"
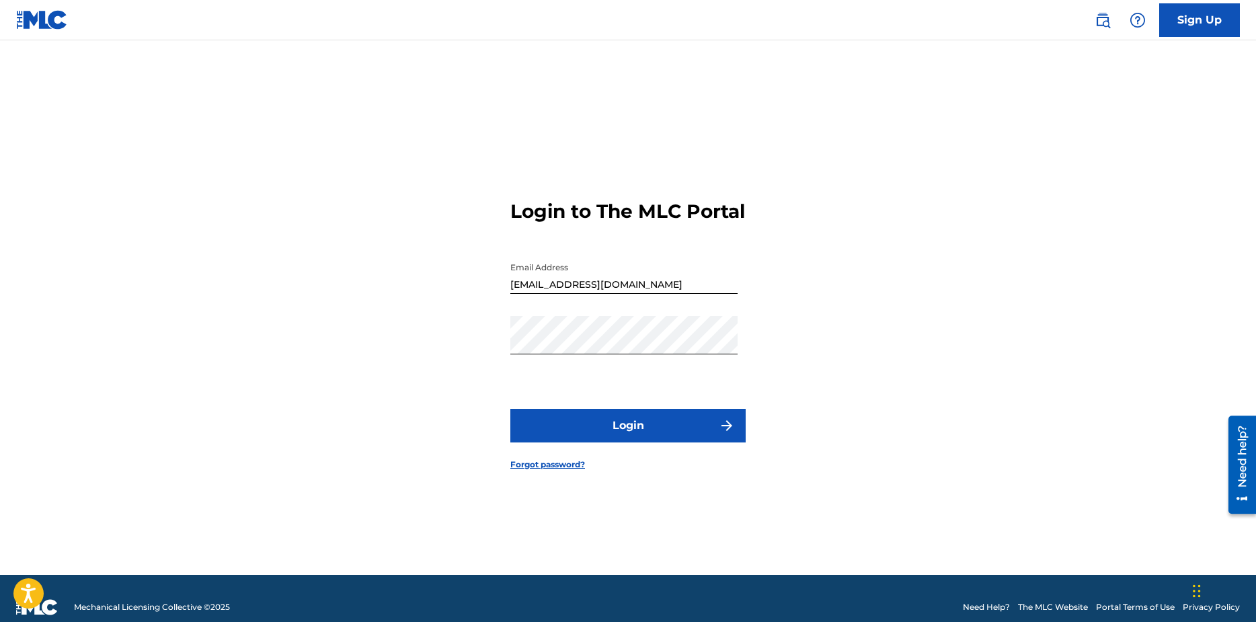
click at [48, 26] on img at bounding box center [42, 20] width 52 height 20
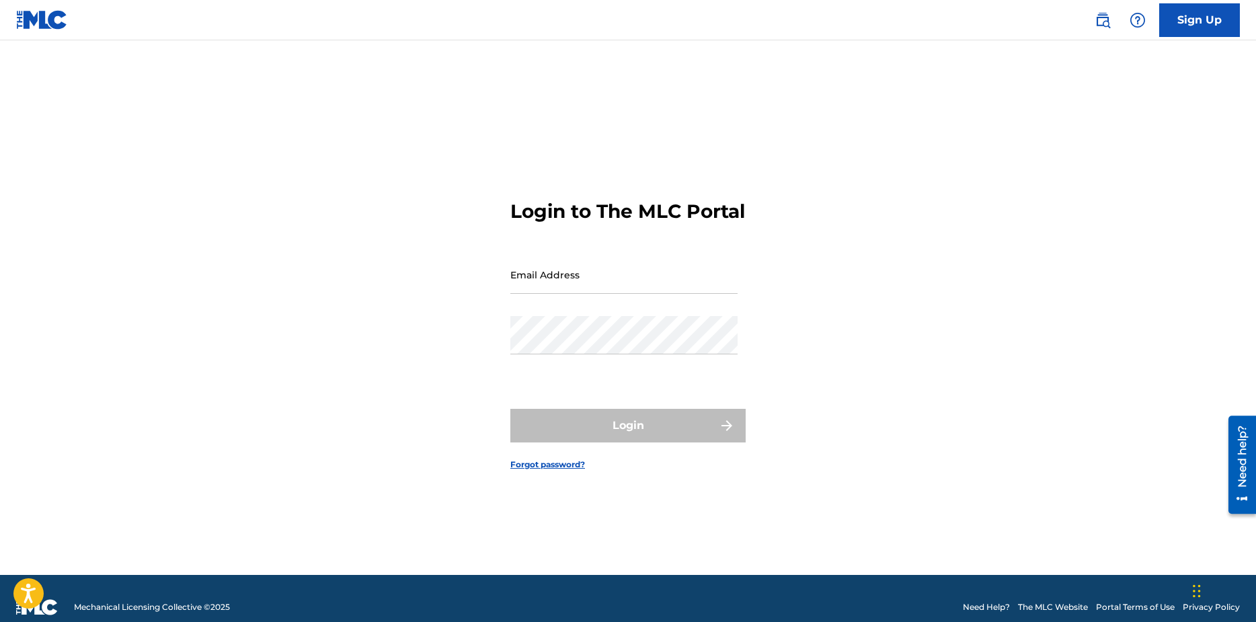
type input "[EMAIL_ADDRESS][DOMAIN_NAME]"
